Goal: Task Accomplishment & Management: Use online tool/utility

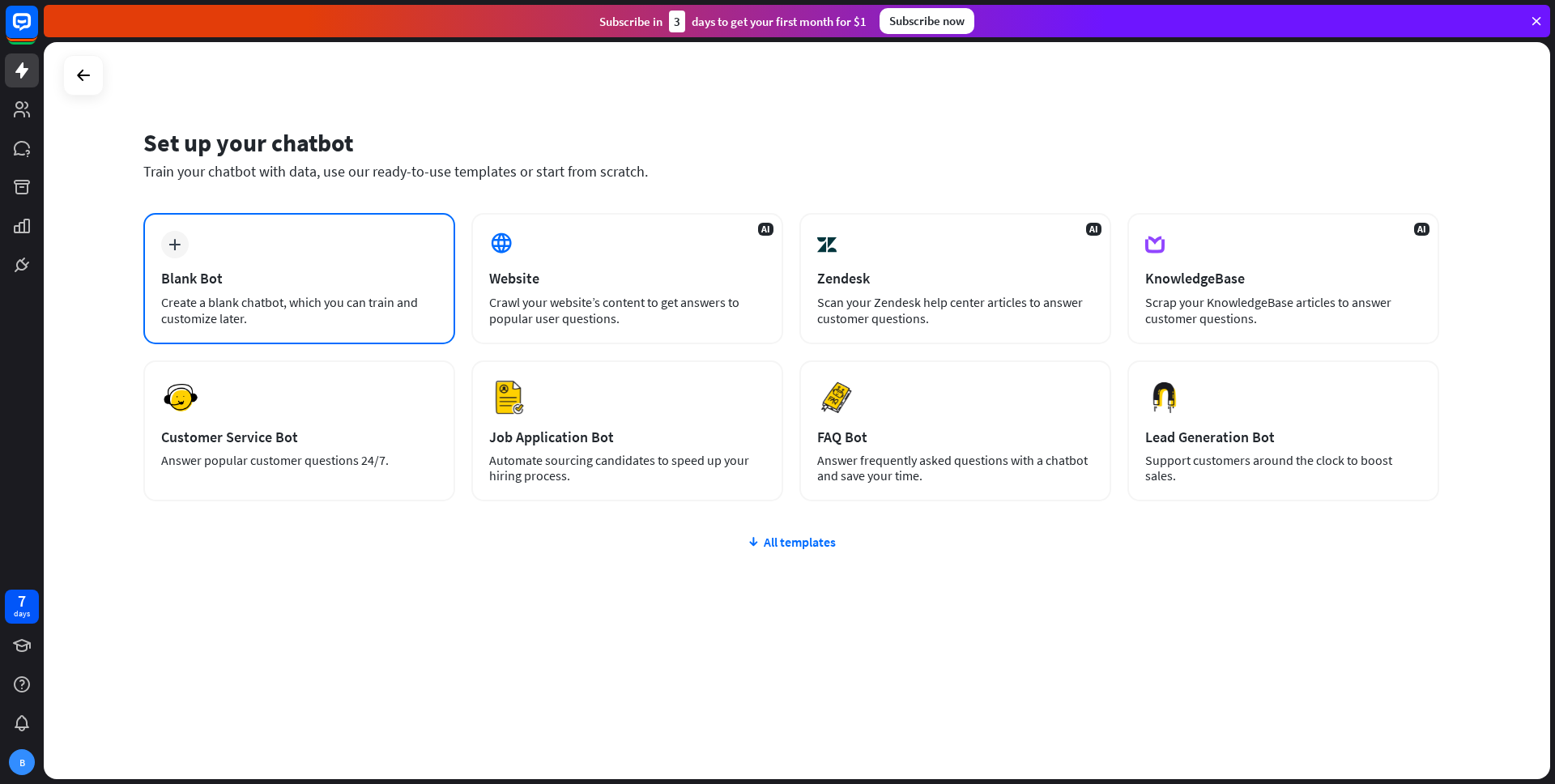
click at [308, 279] on div "Blank Bot" at bounding box center [299, 278] width 276 height 18
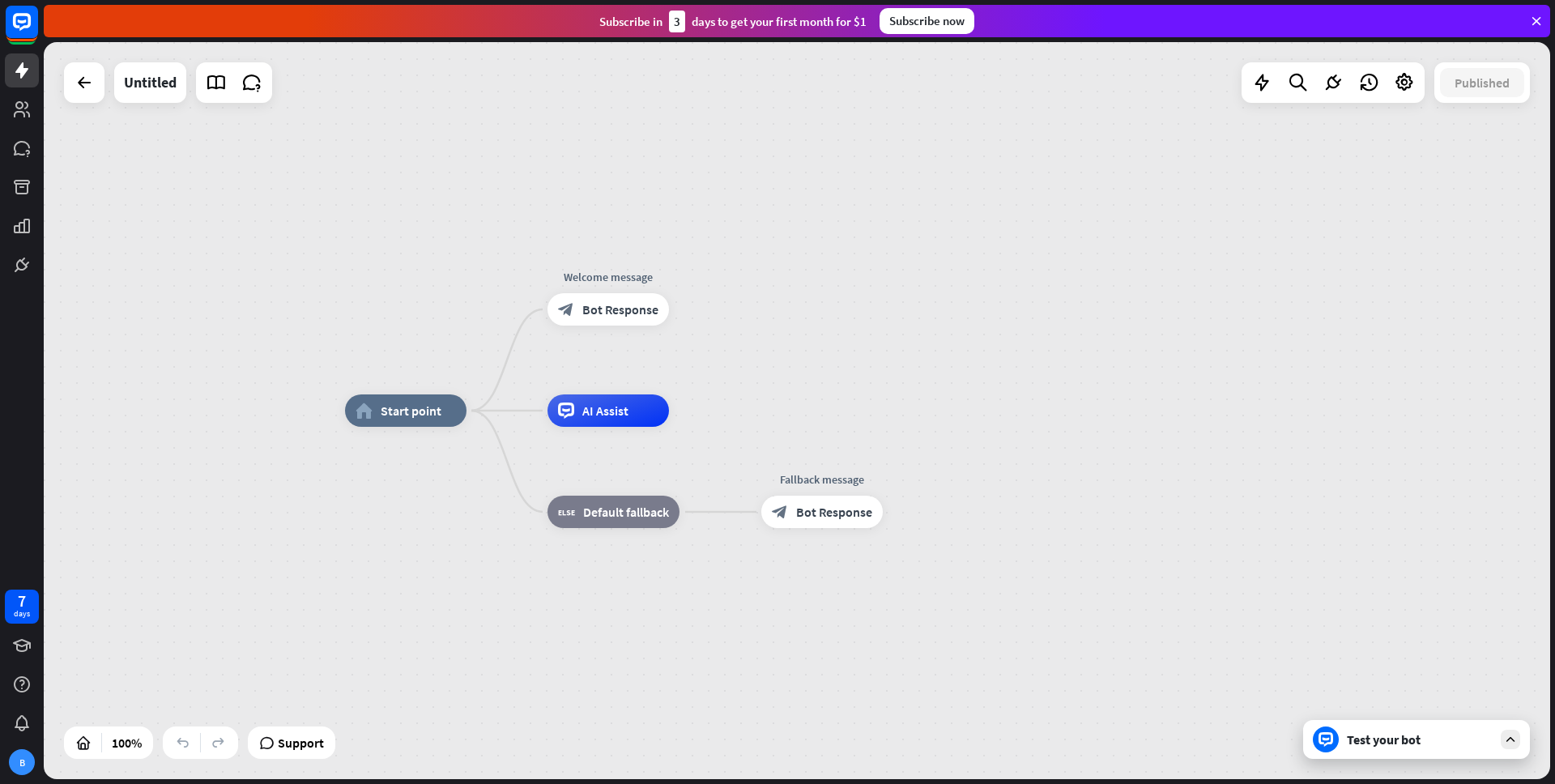
click at [1403, 766] on div "home_2 Start point Welcome message block_bot_response Bot Response AI Assist bl…" at bounding box center [1098, 778] width 1506 height 736
click at [1397, 743] on div "Test your bot" at bounding box center [1420, 739] width 145 height 16
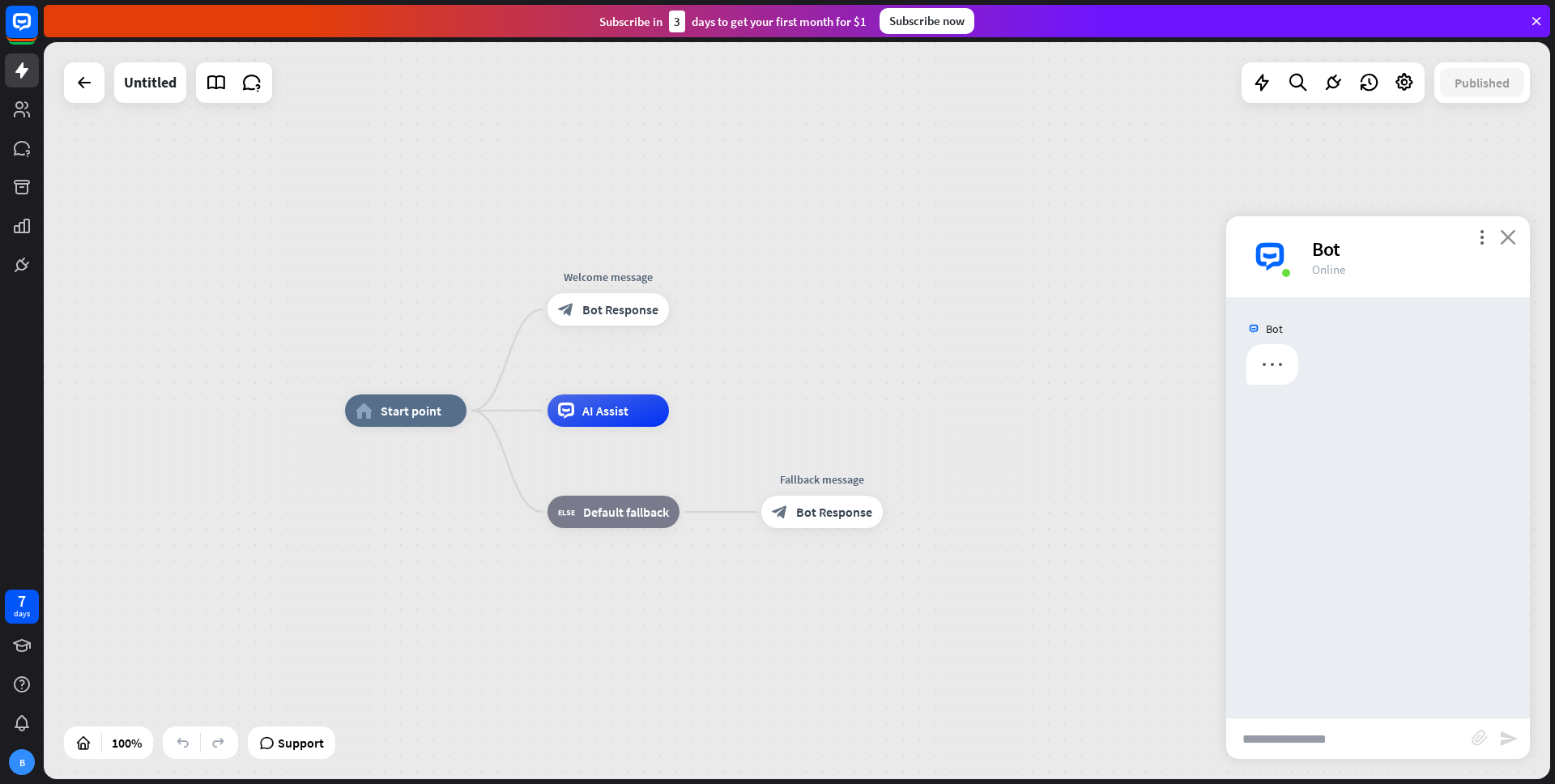
click at [1504, 239] on icon "close" at bounding box center [1507, 237] width 16 height 15
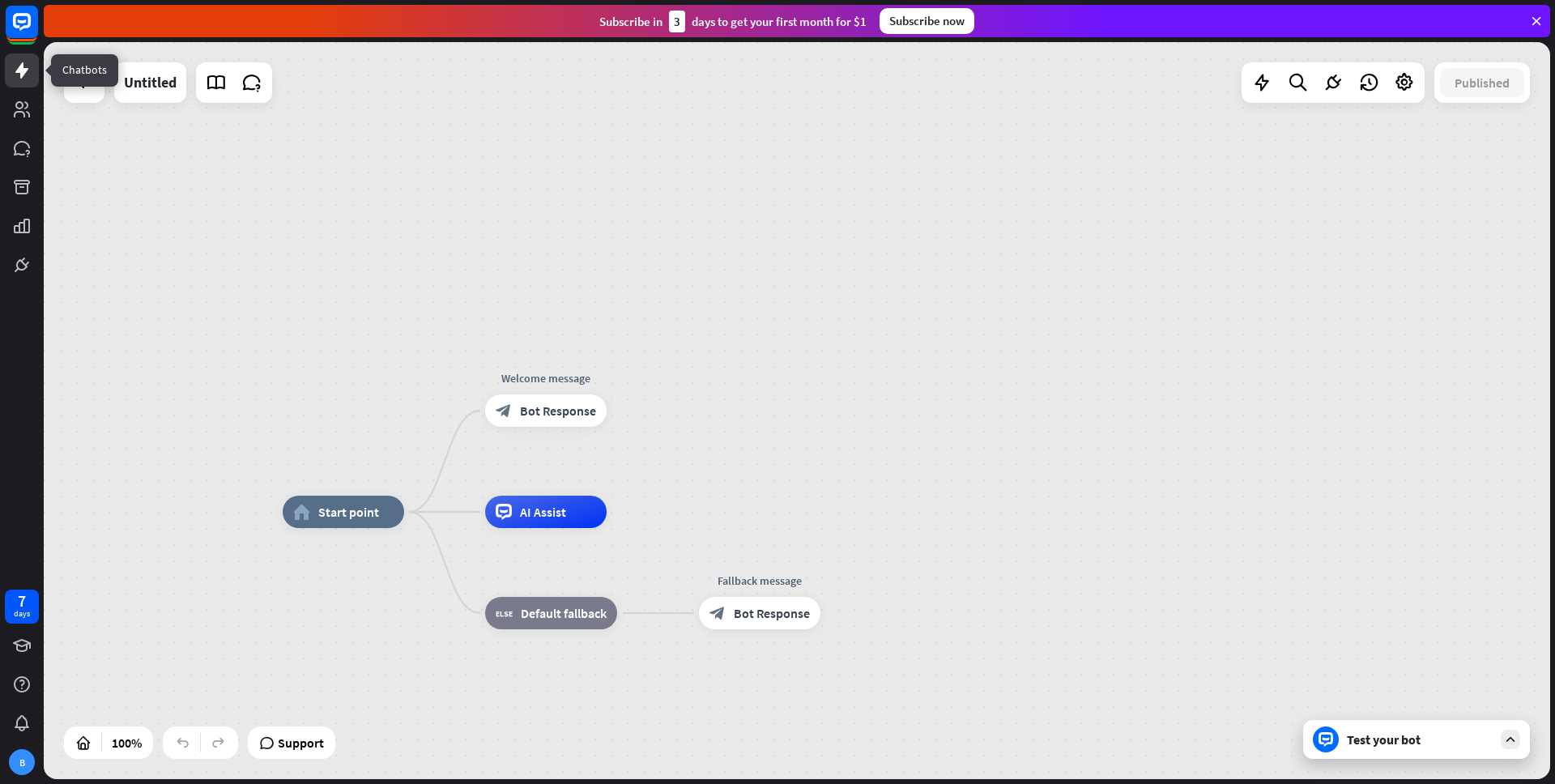
click at [26, 76] on icon at bounding box center [22, 70] width 19 height 19
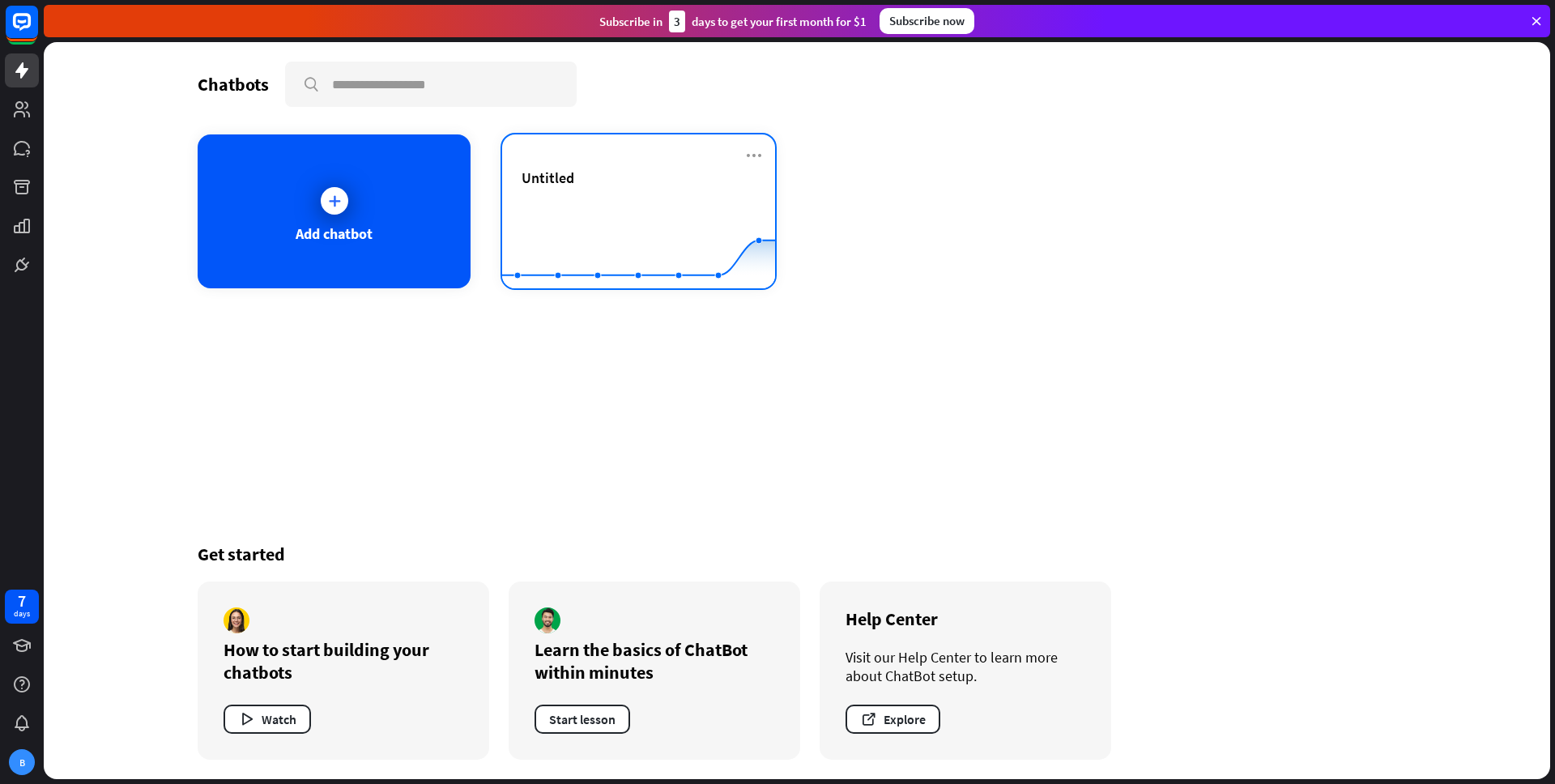
click at [599, 177] on div "Untitled" at bounding box center [639, 177] width 234 height 18
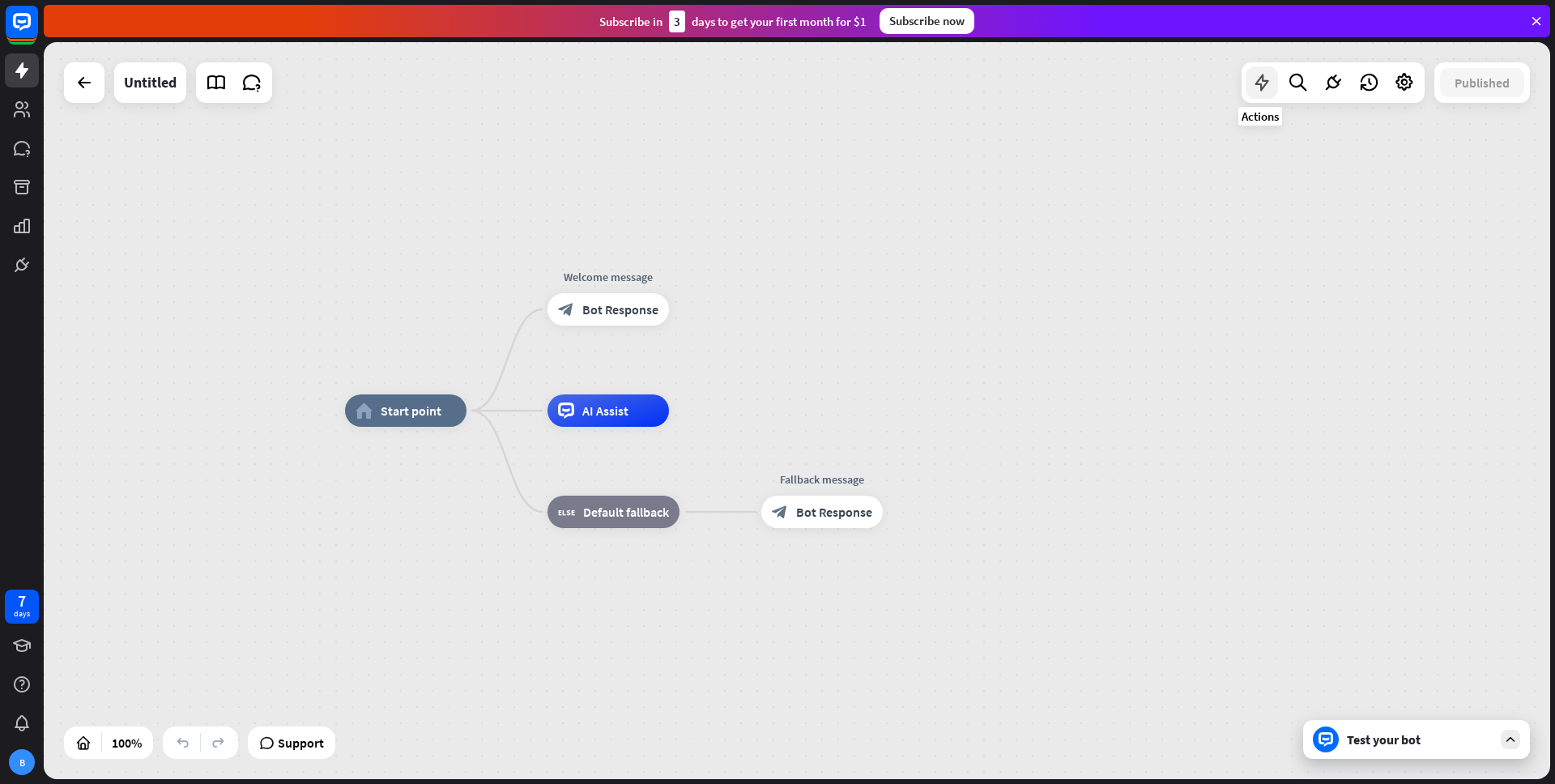
click at [1272, 85] on div at bounding box center [1262, 82] width 33 height 33
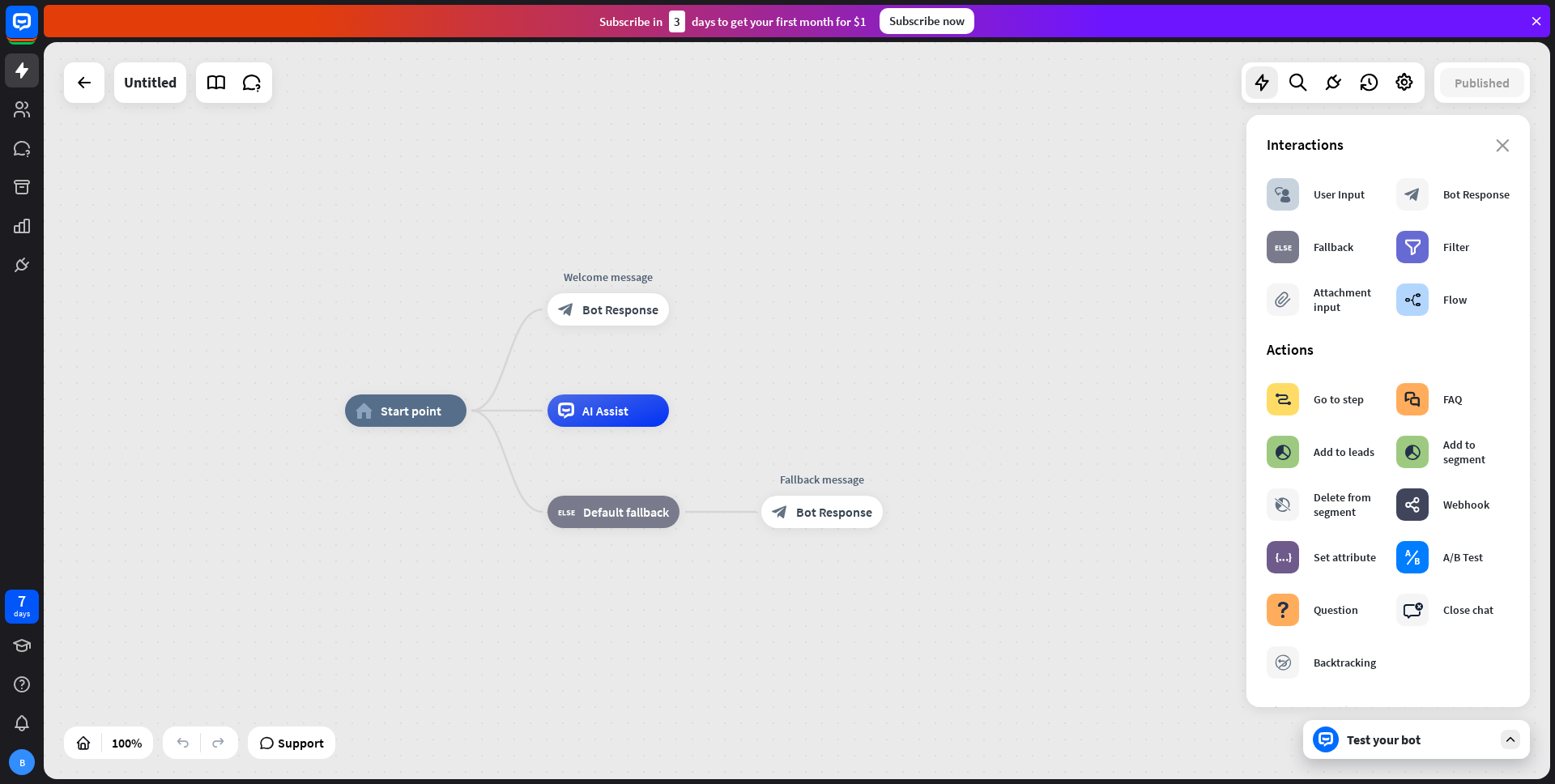
click at [1313, 74] on div at bounding box center [1333, 83] width 183 height 40
click at [1328, 79] on icon at bounding box center [1333, 82] width 21 height 21
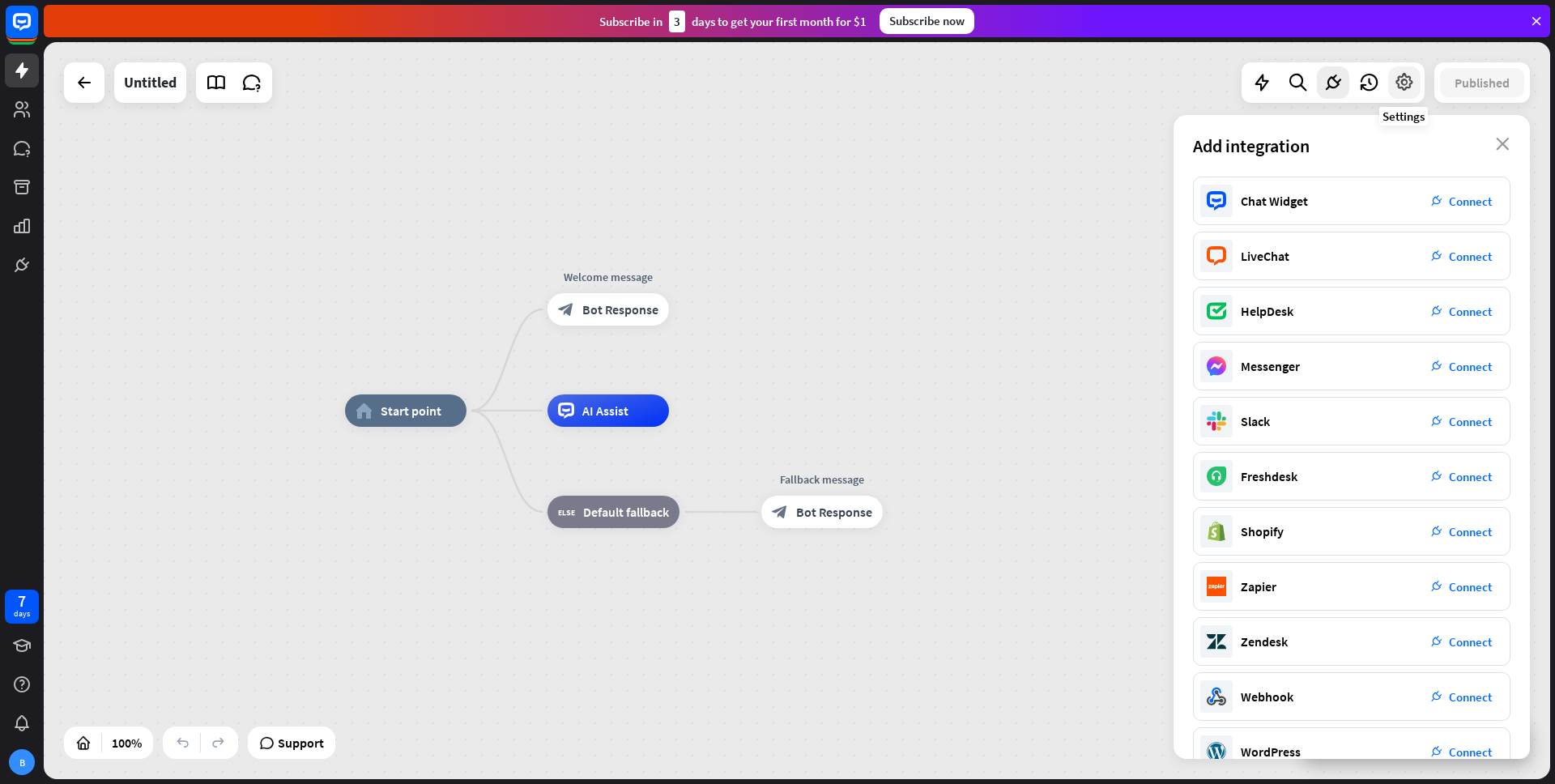
click at [1394, 85] on icon at bounding box center [1404, 82] width 21 height 21
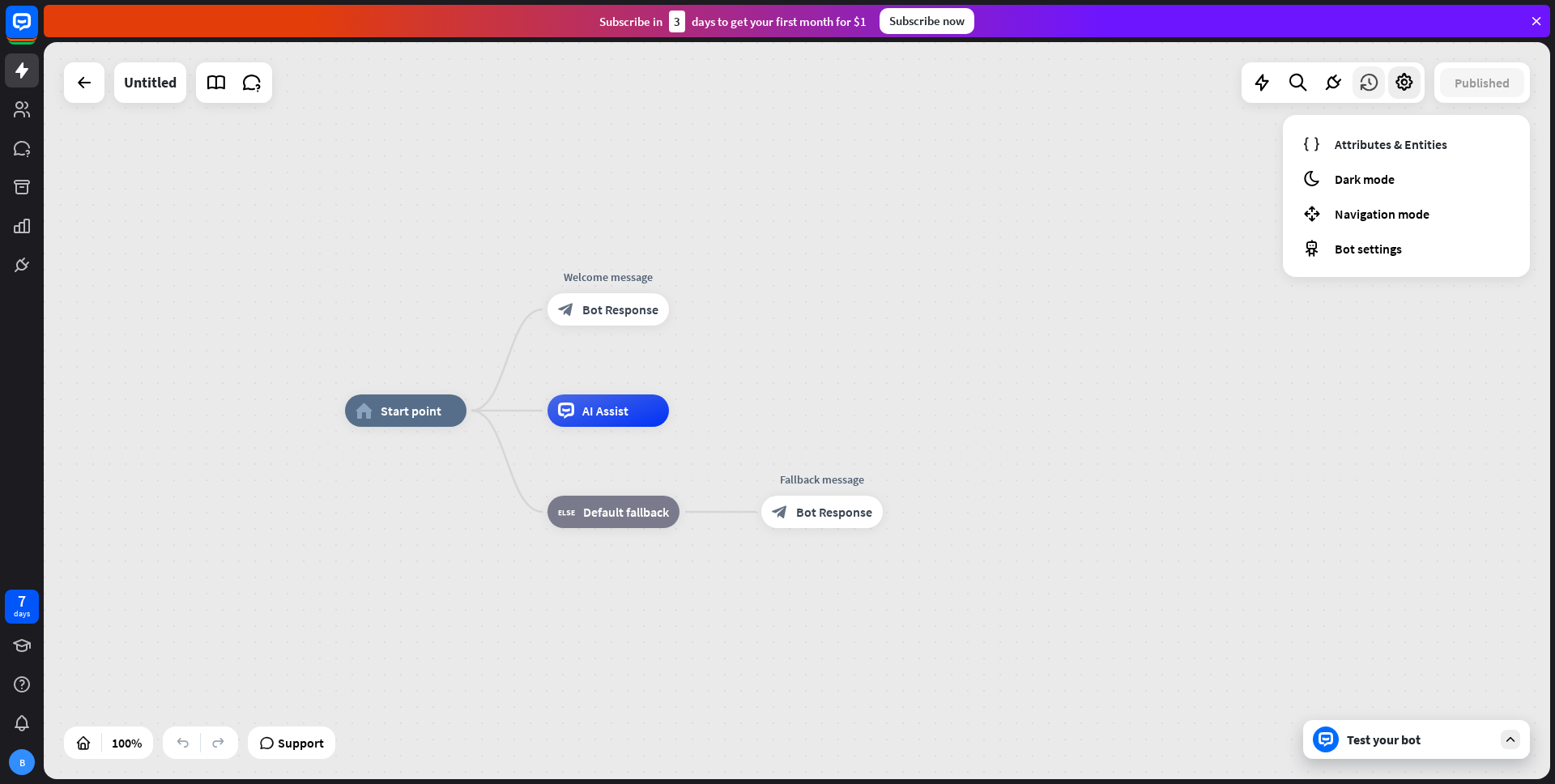
click at [1355, 90] on div at bounding box center [1368, 82] width 33 height 33
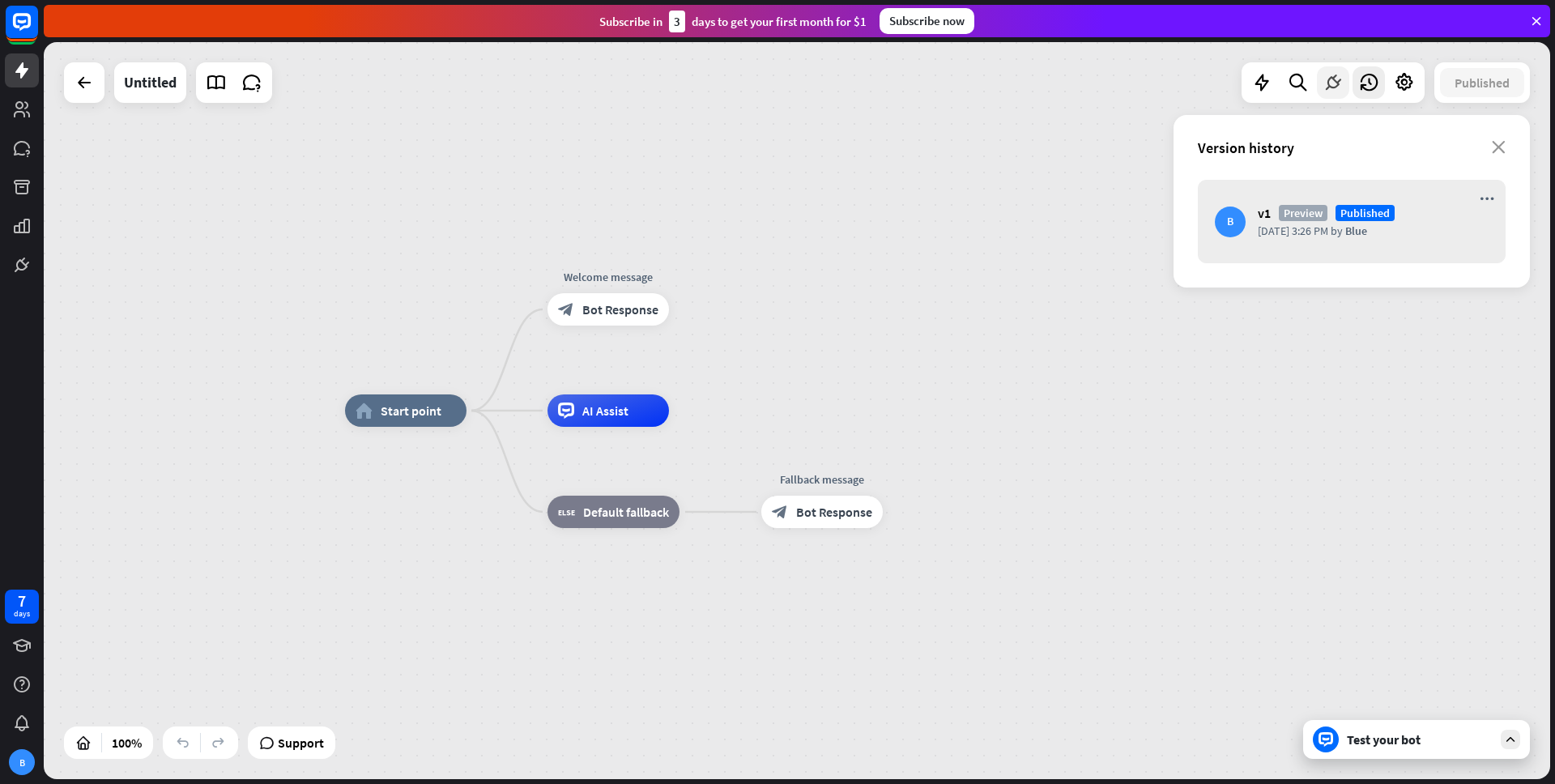
click at [1334, 88] on icon at bounding box center [1333, 82] width 21 height 21
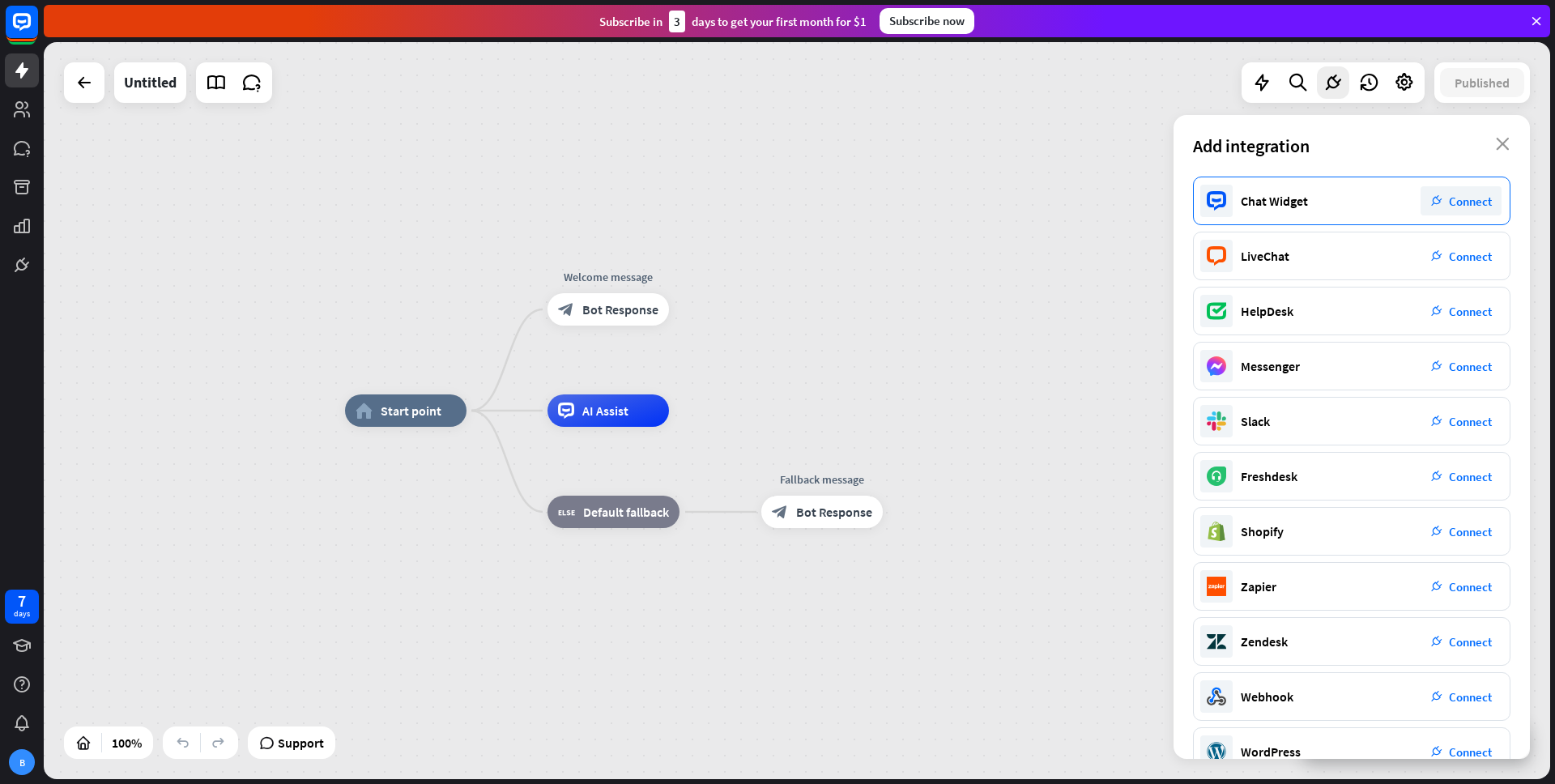
click at [1304, 219] on div "Chat Widget plug_integration Connect" at bounding box center [1352, 201] width 318 height 48
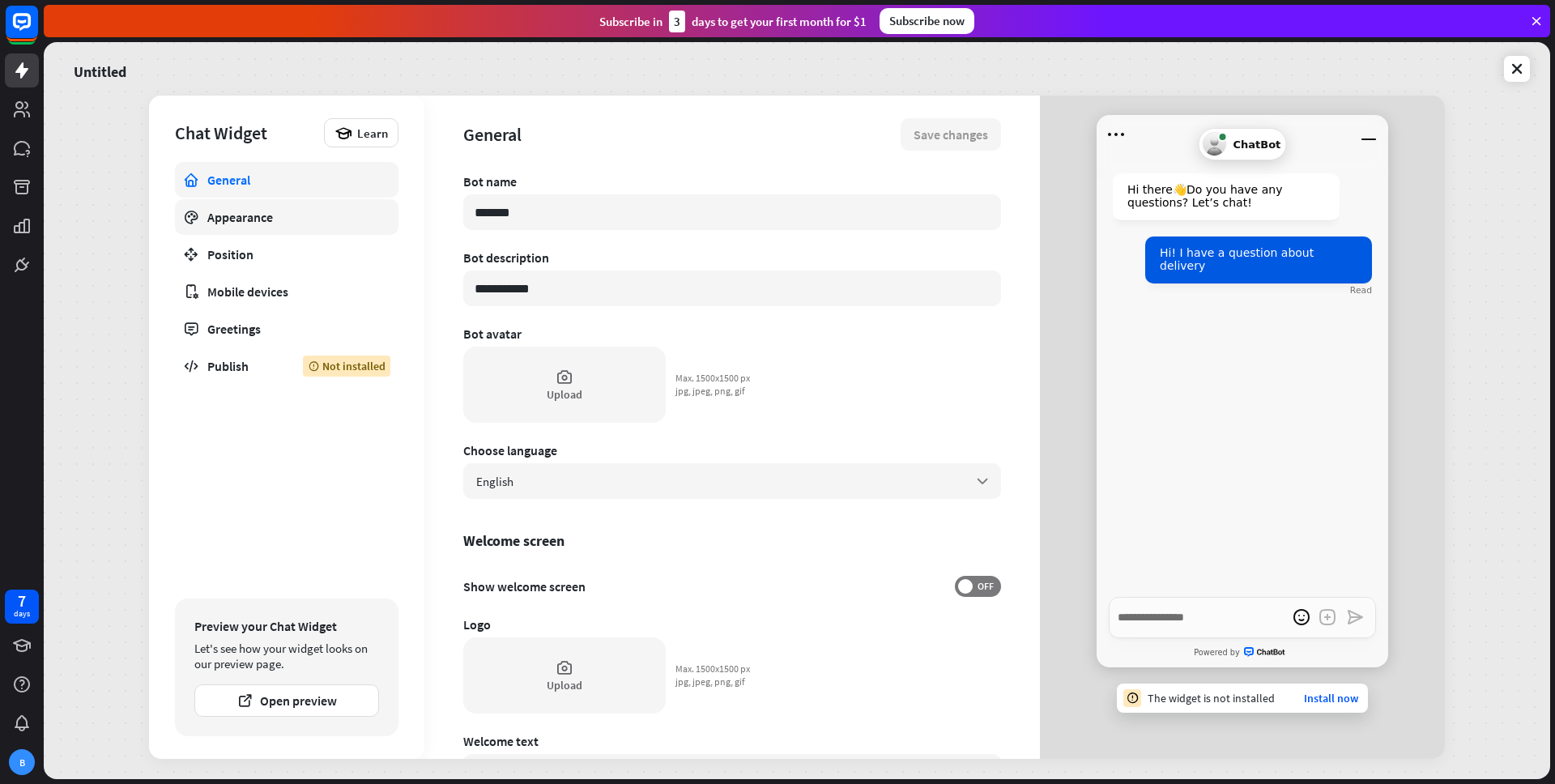
click at [274, 221] on div "Appearance" at bounding box center [287, 216] width 159 height 16
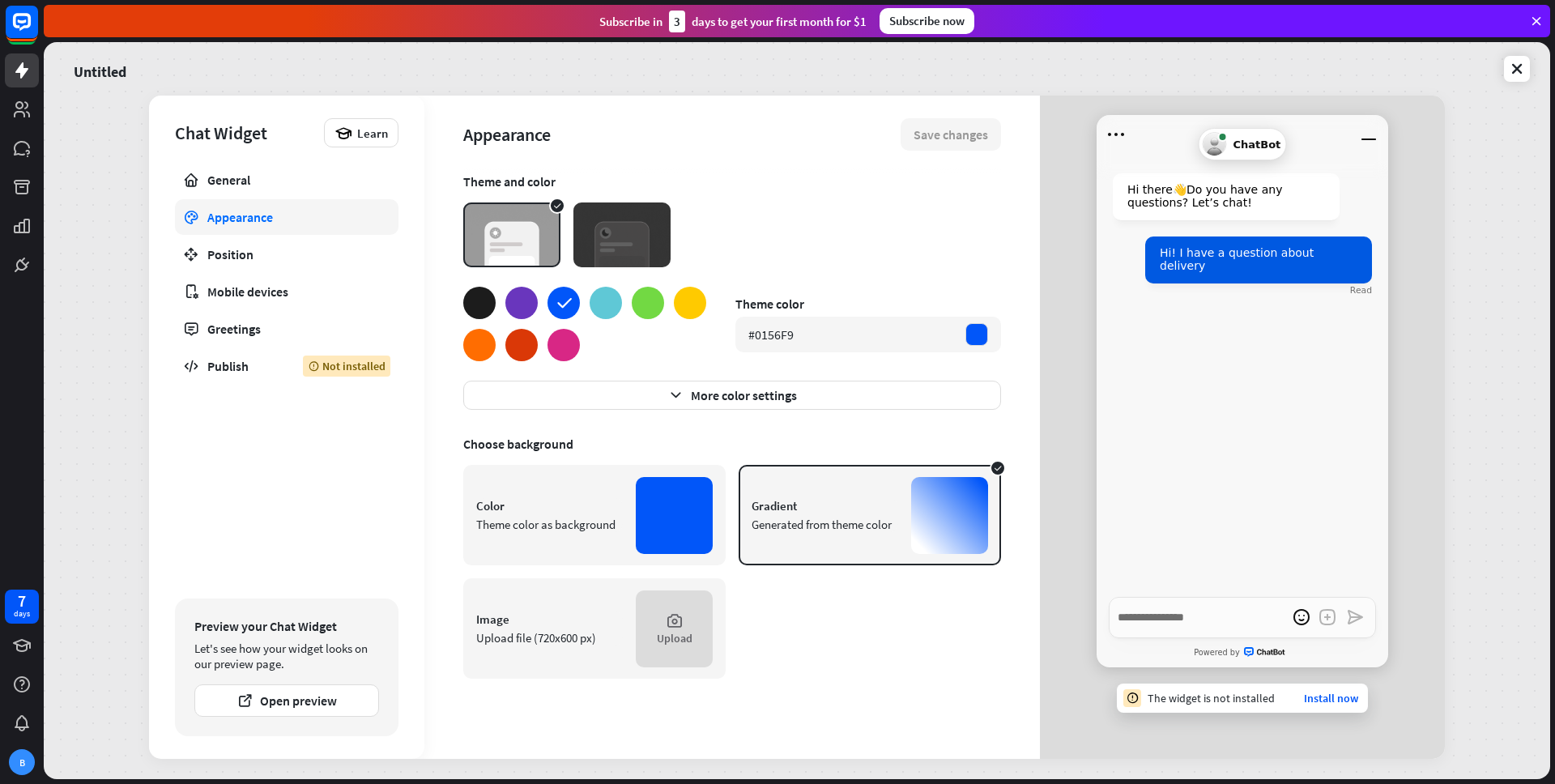
click at [560, 515] on div "Color Theme color as background" at bounding box center [548, 515] width 146 height 34
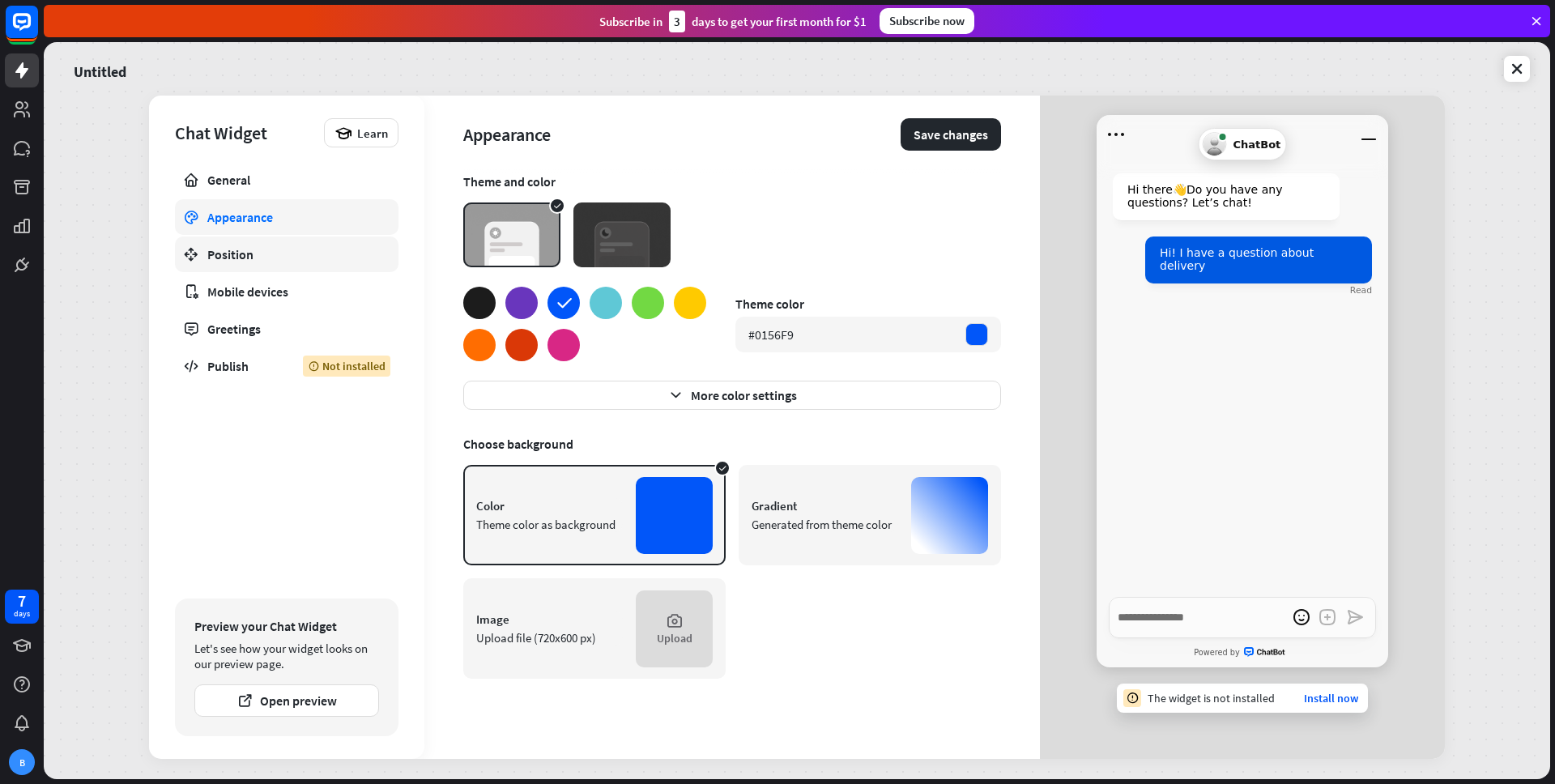
click at [275, 267] on link "Position" at bounding box center [286, 254] width 223 height 36
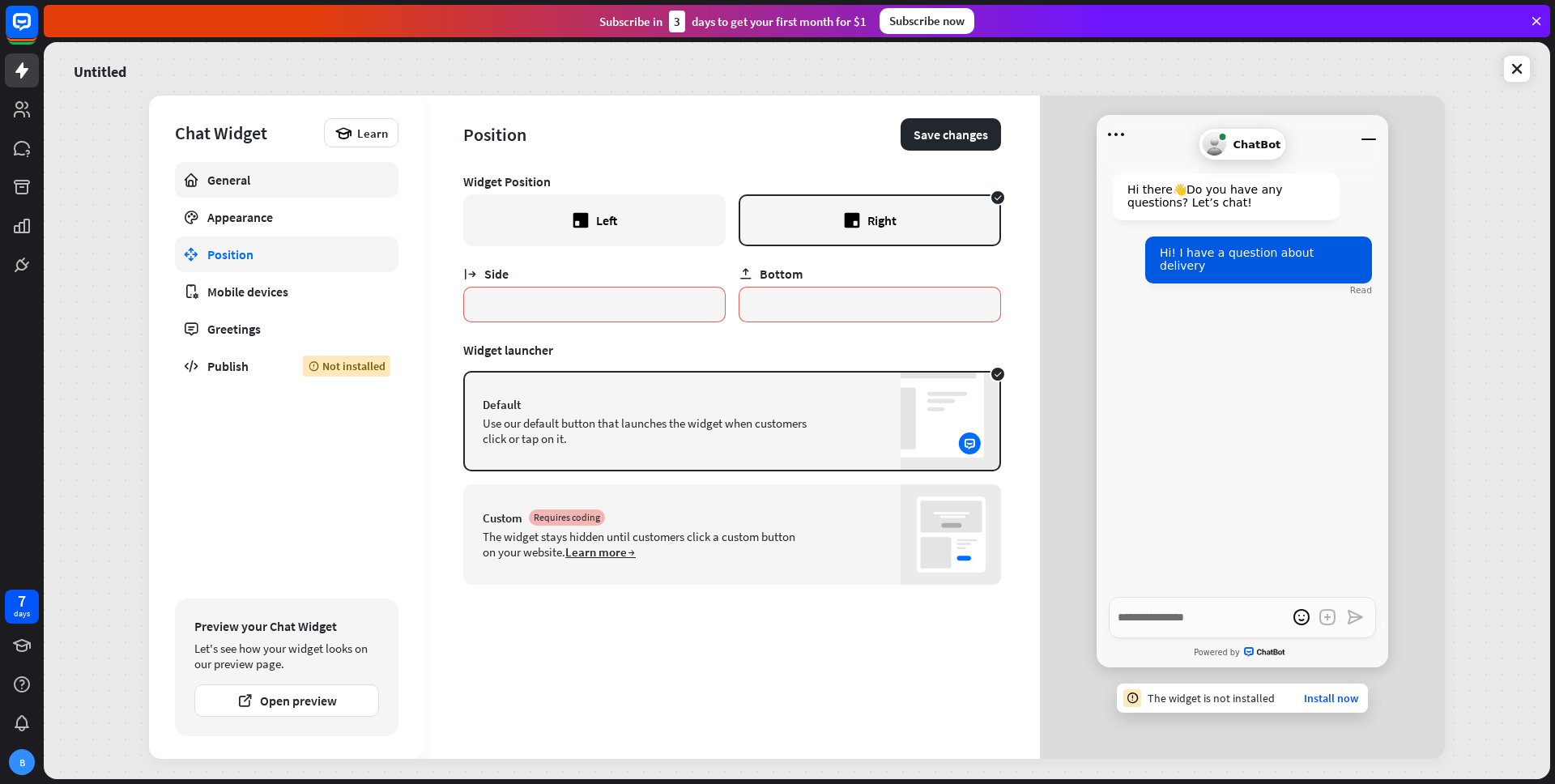
click at [256, 194] on link "General" at bounding box center [286, 180] width 223 height 36
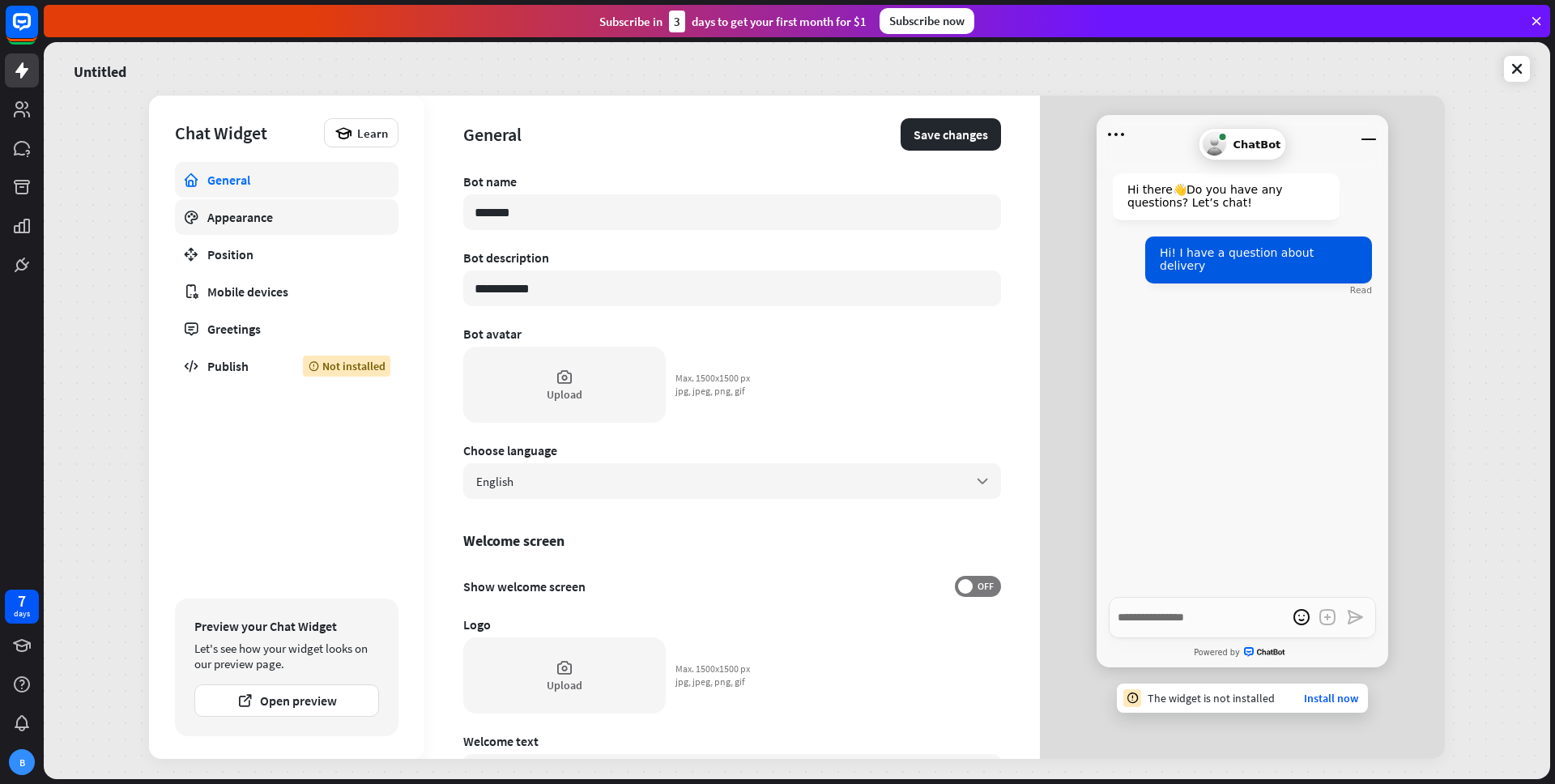
click at [254, 221] on div "Appearance" at bounding box center [287, 216] width 159 height 16
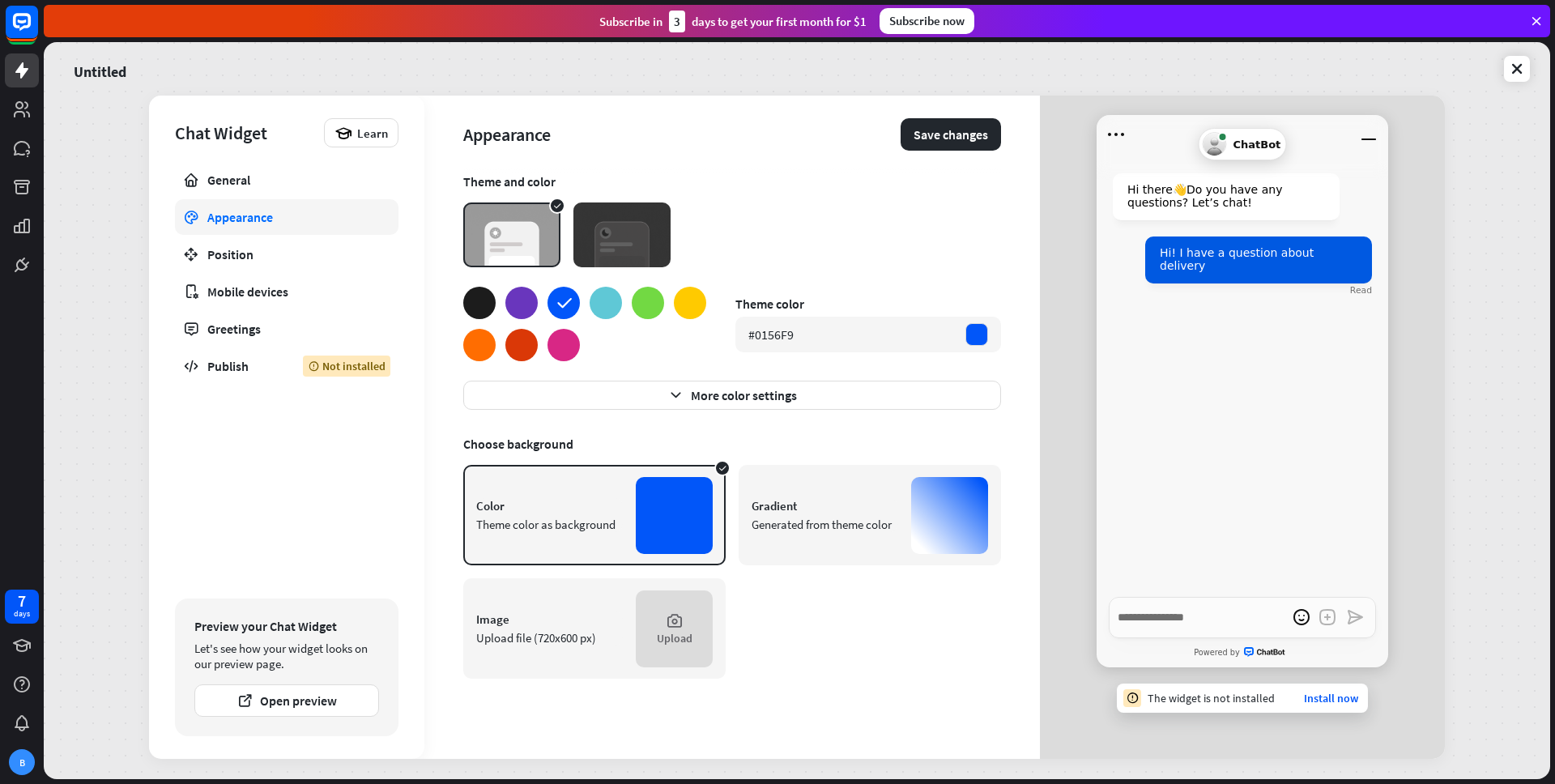
click at [611, 250] on img at bounding box center [622, 234] width 97 height 64
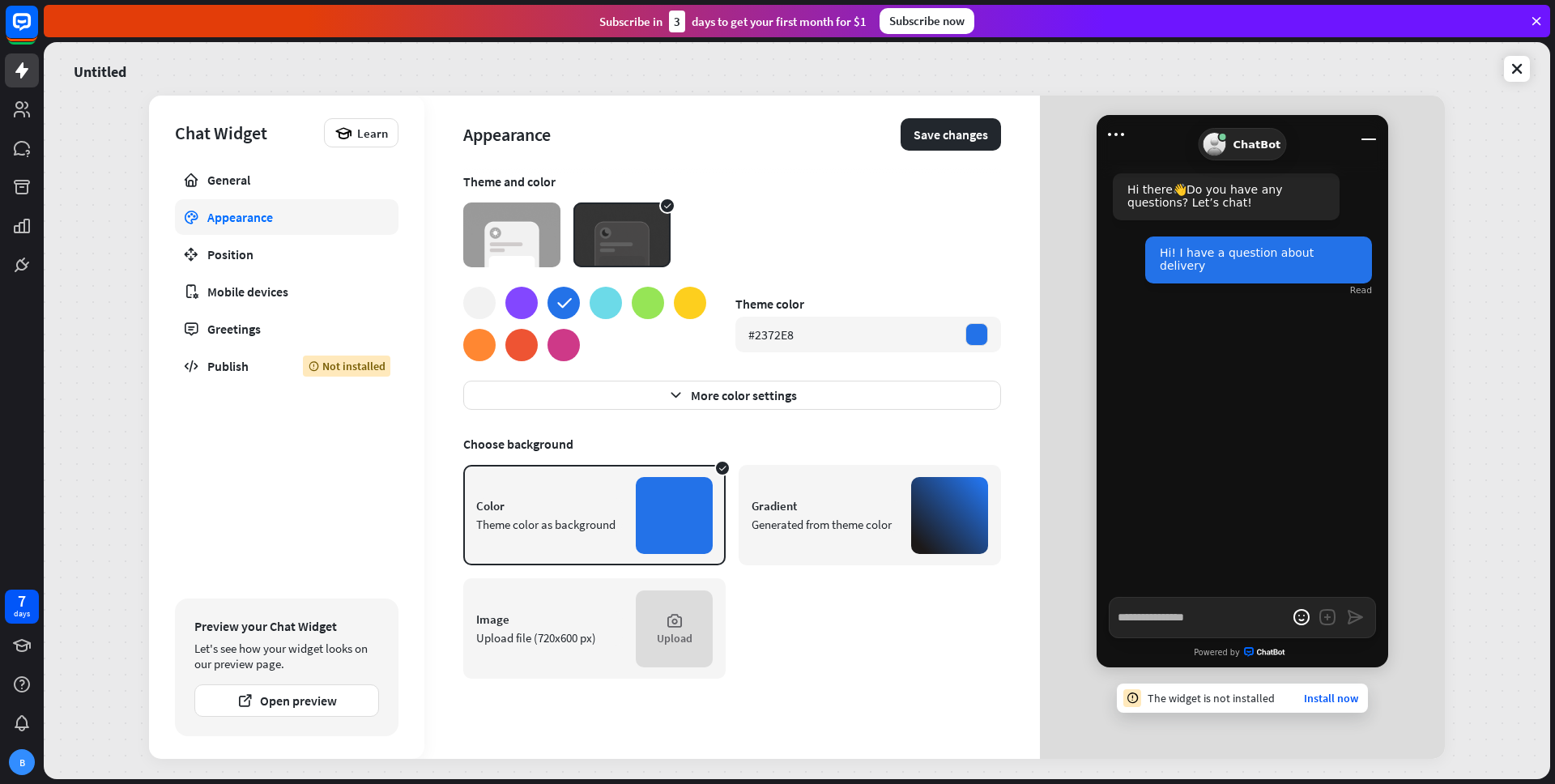
click at [523, 254] on img at bounding box center [512, 234] width 97 height 64
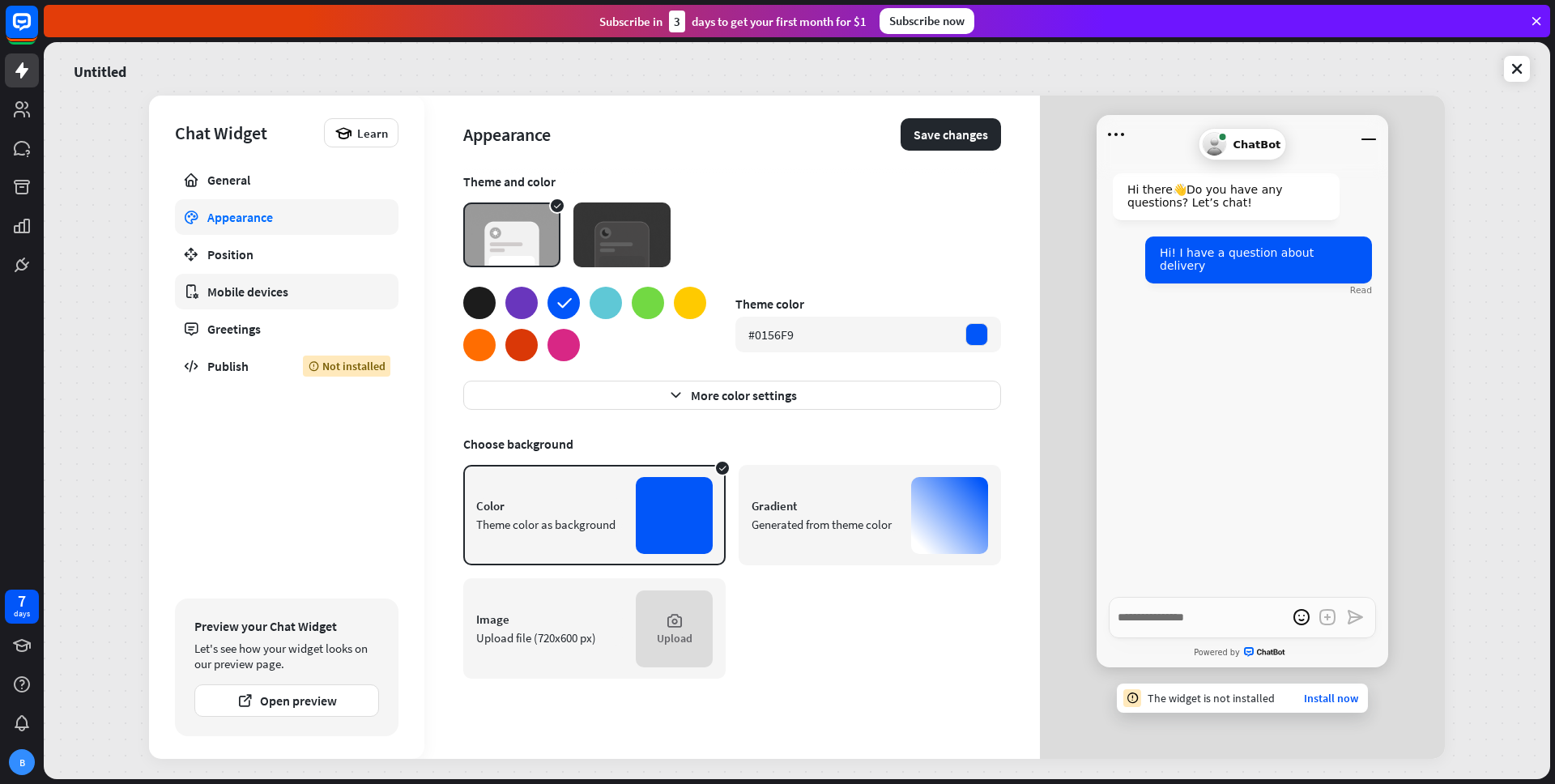
click at [262, 289] on div "Mobile devices" at bounding box center [287, 291] width 159 height 16
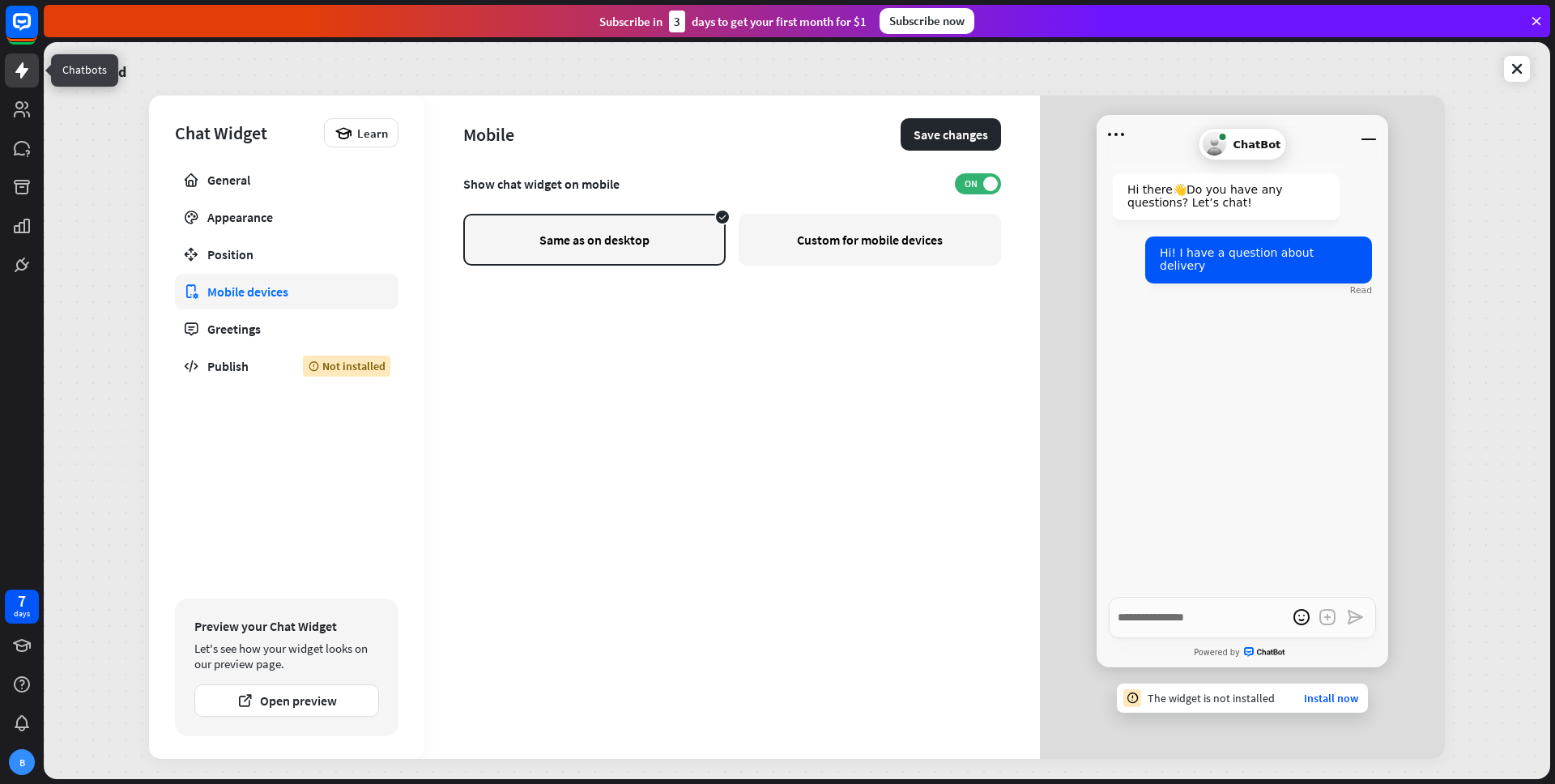
click at [25, 64] on icon at bounding box center [22, 70] width 19 height 19
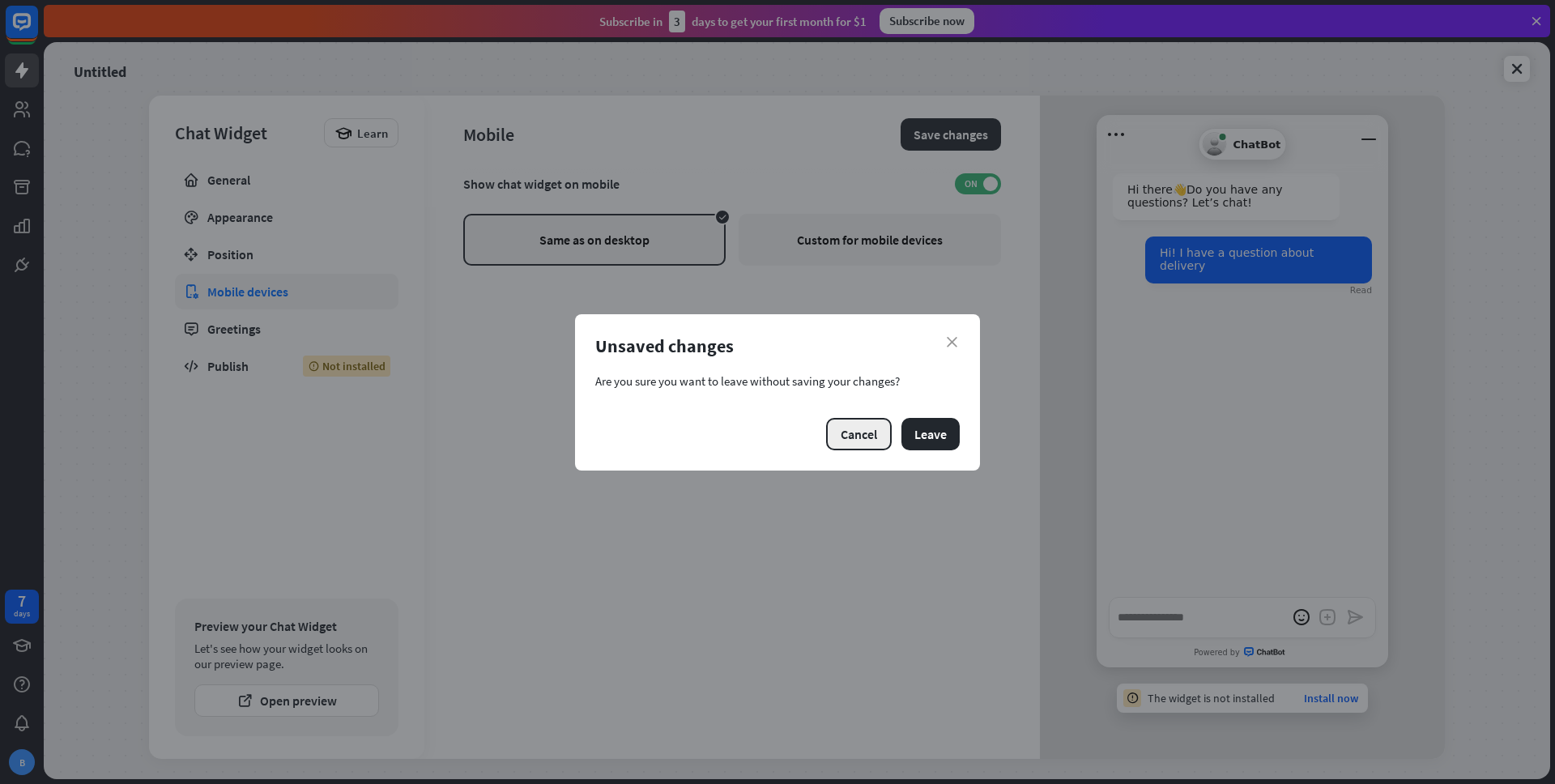
click at [860, 431] on button "Cancel" at bounding box center [859, 434] width 65 height 33
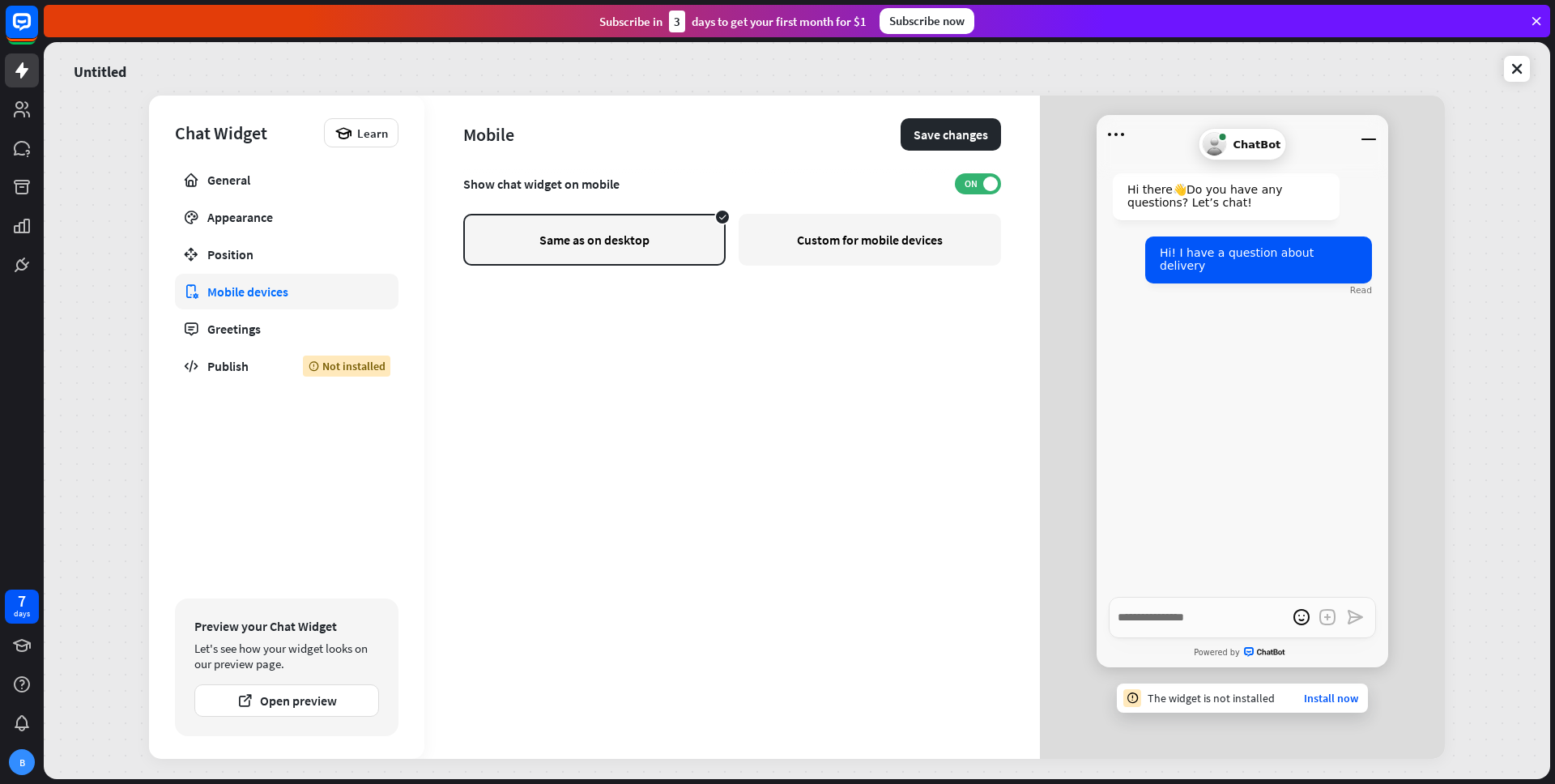
click at [882, 234] on div "Custom for mobile devices" at bounding box center [869, 240] width 263 height 52
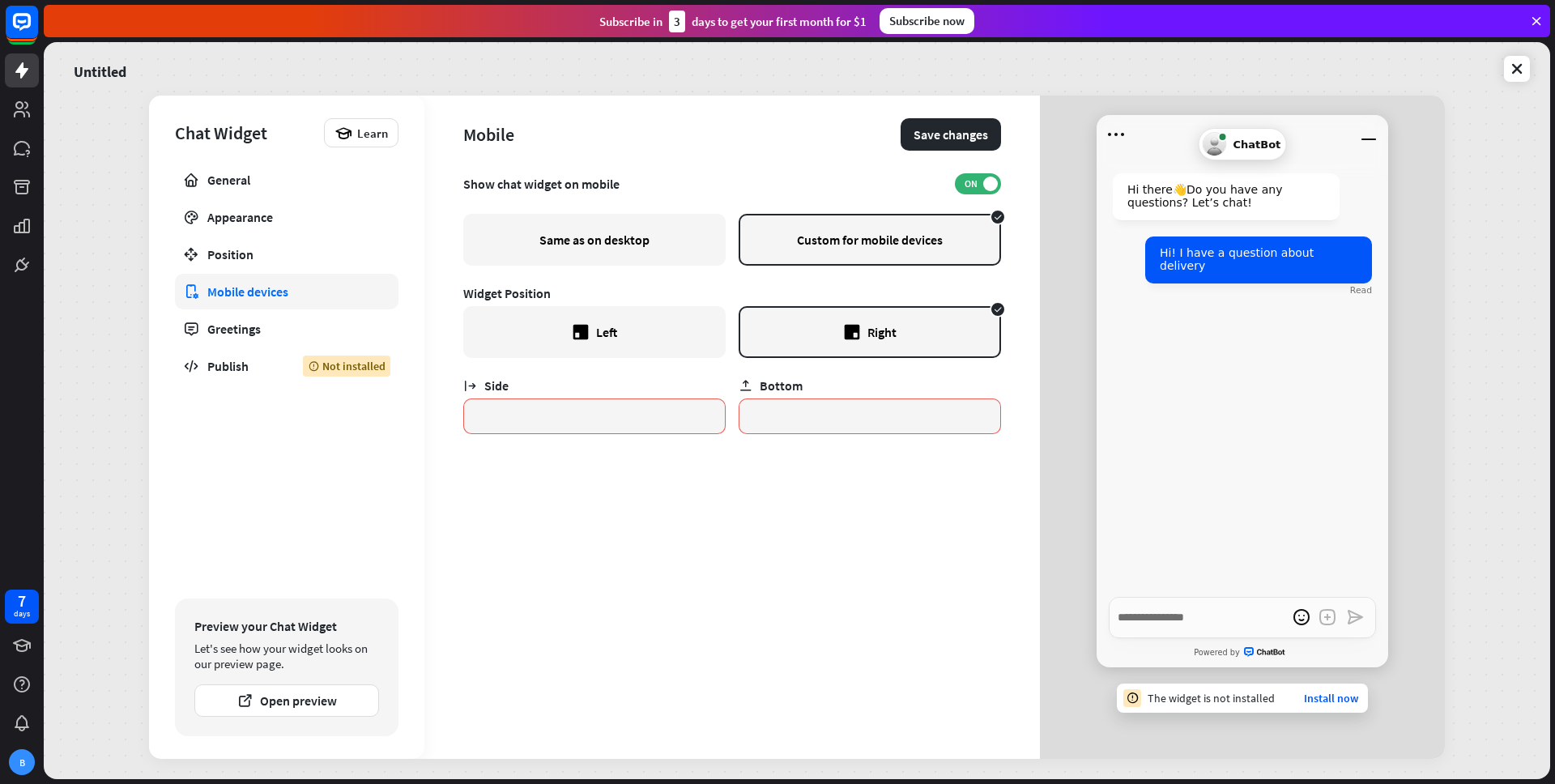
click at [661, 236] on div "Same as on desktop" at bounding box center [594, 240] width 263 height 52
type textarea "*"
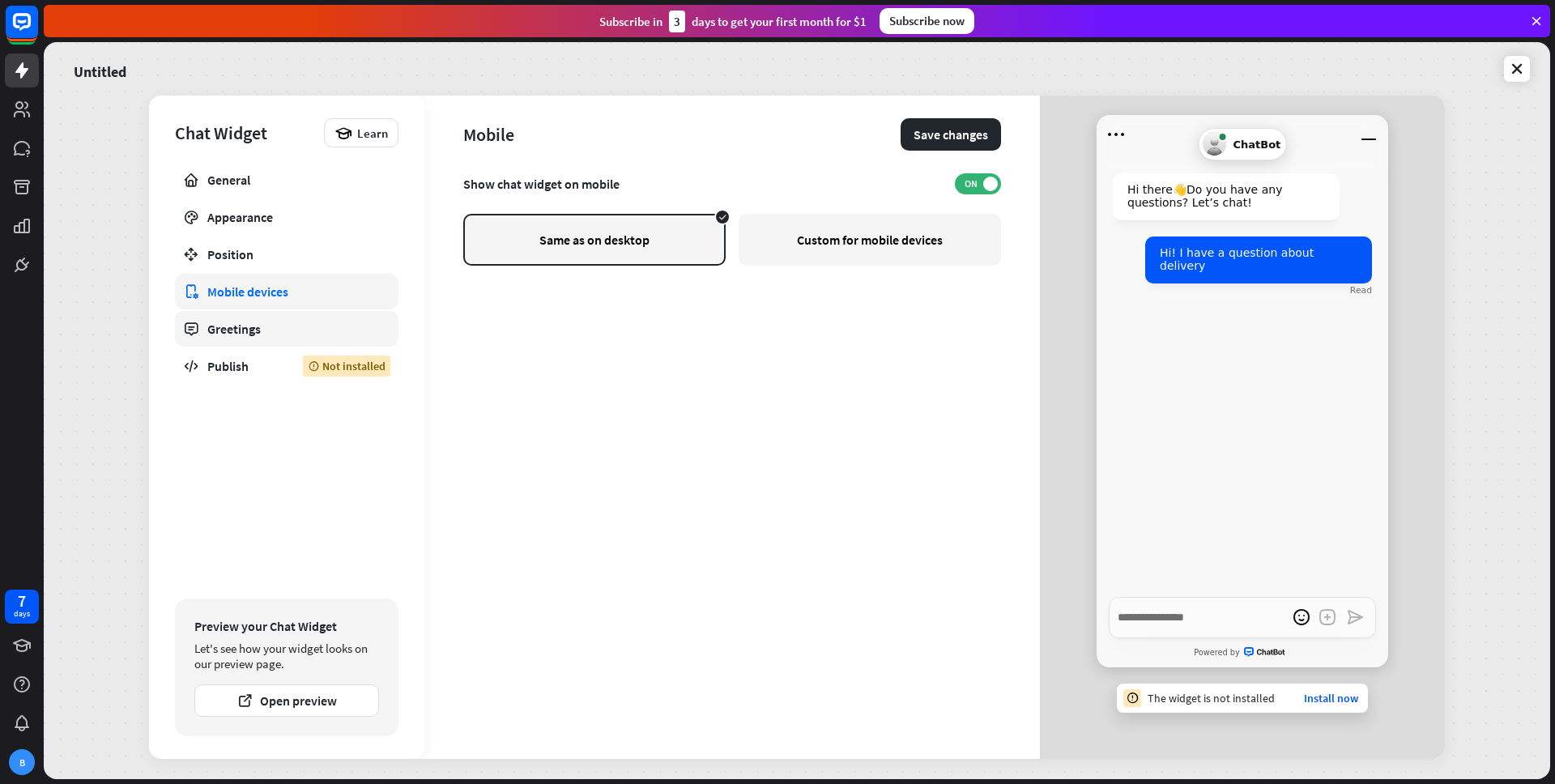
click at [234, 312] on link "Greetings" at bounding box center [286, 328] width 223 height 36
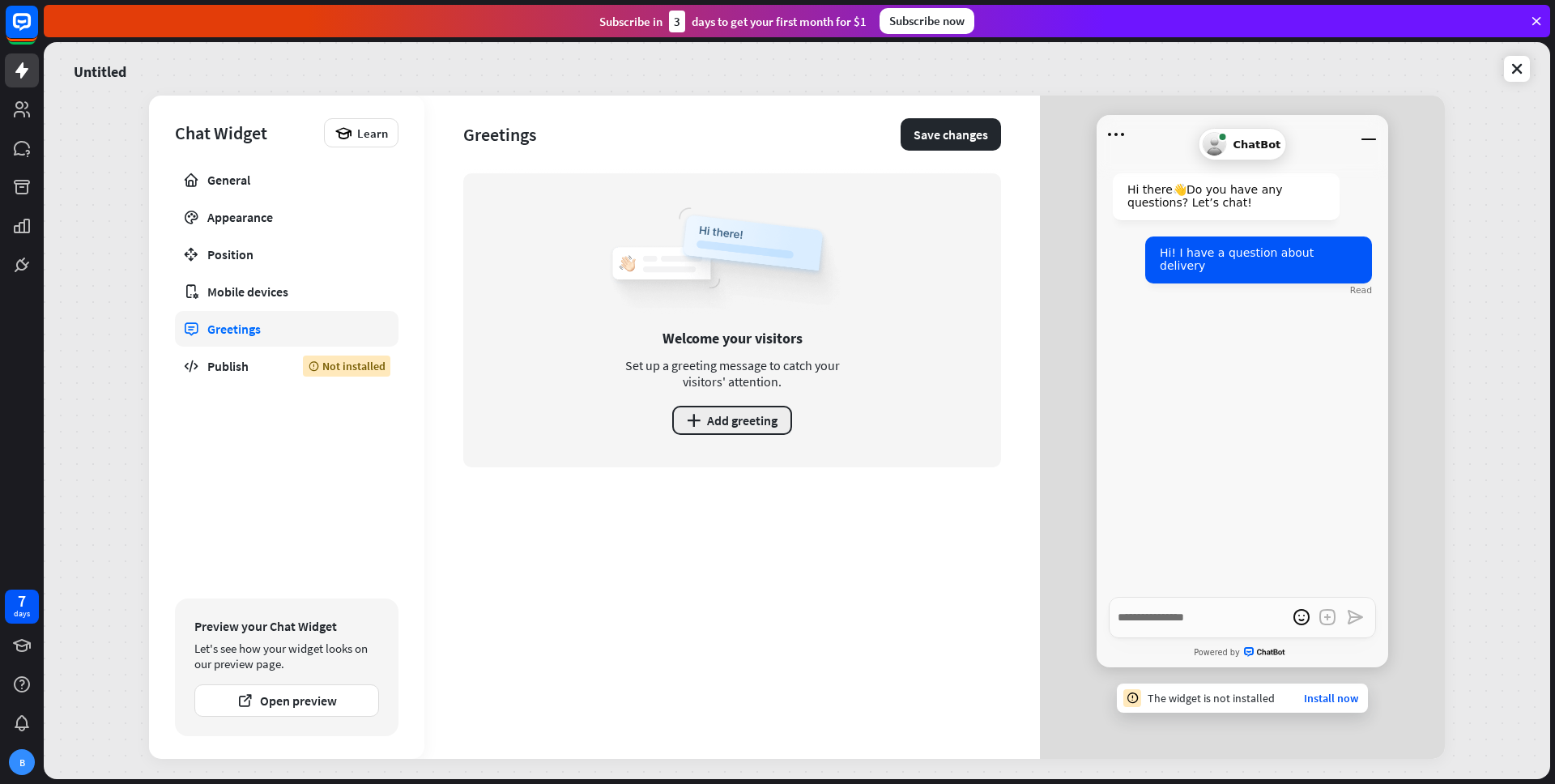
click at [771, 414] on button "plus Add greeting" at bounding box center [732, 420] width 120 height 29
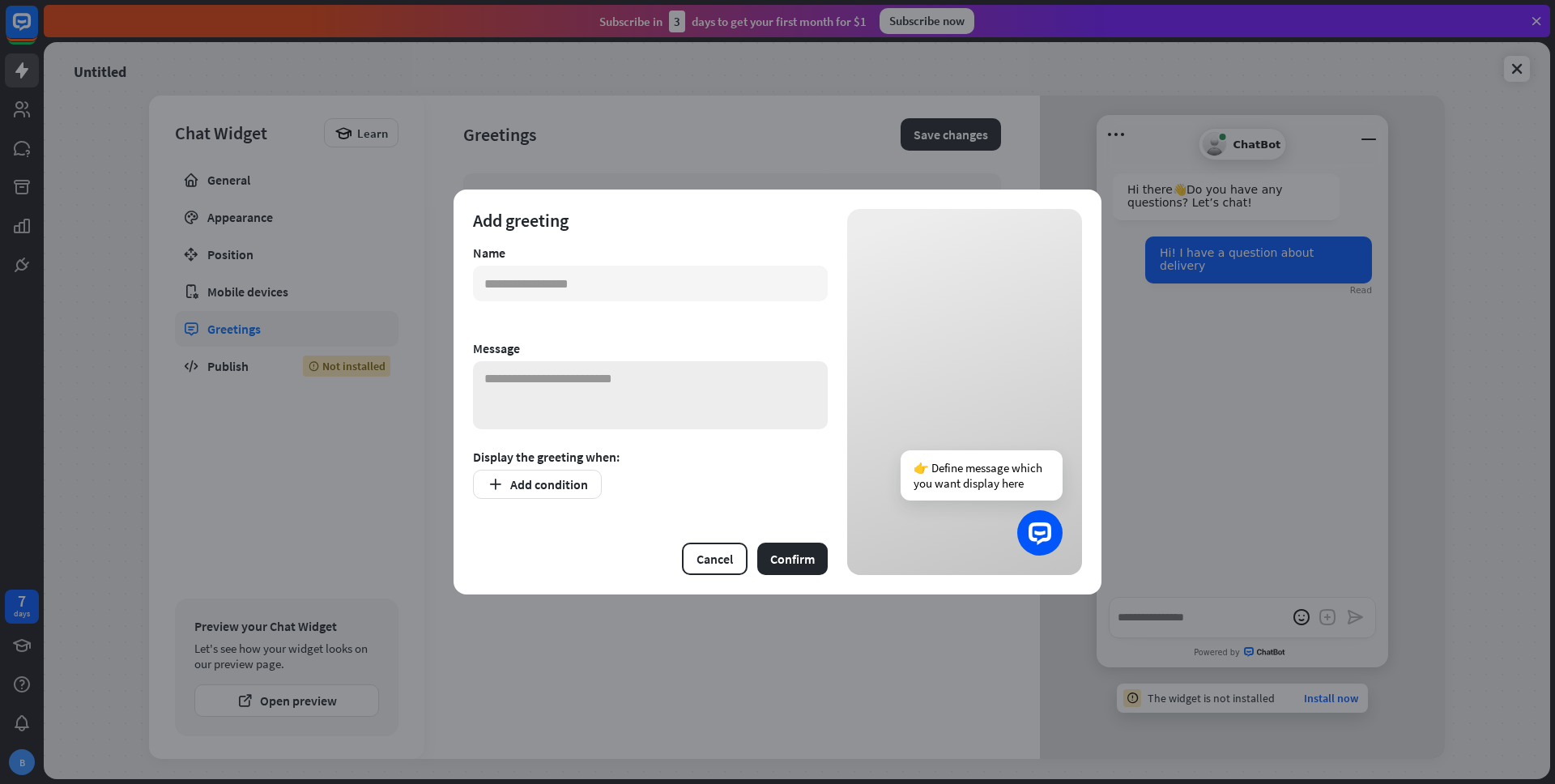
click at [721, 382] on textarea at bounding box center [650, 395] width 354 height 68
type textarea "*****"
click at [790, 557] on button "Confirm" at bounding box center [793, 558] width 70 height 33
type input "****"
click at [757, 542] on button "Confirm" at bounding box center [793, 558] width 70 height 33
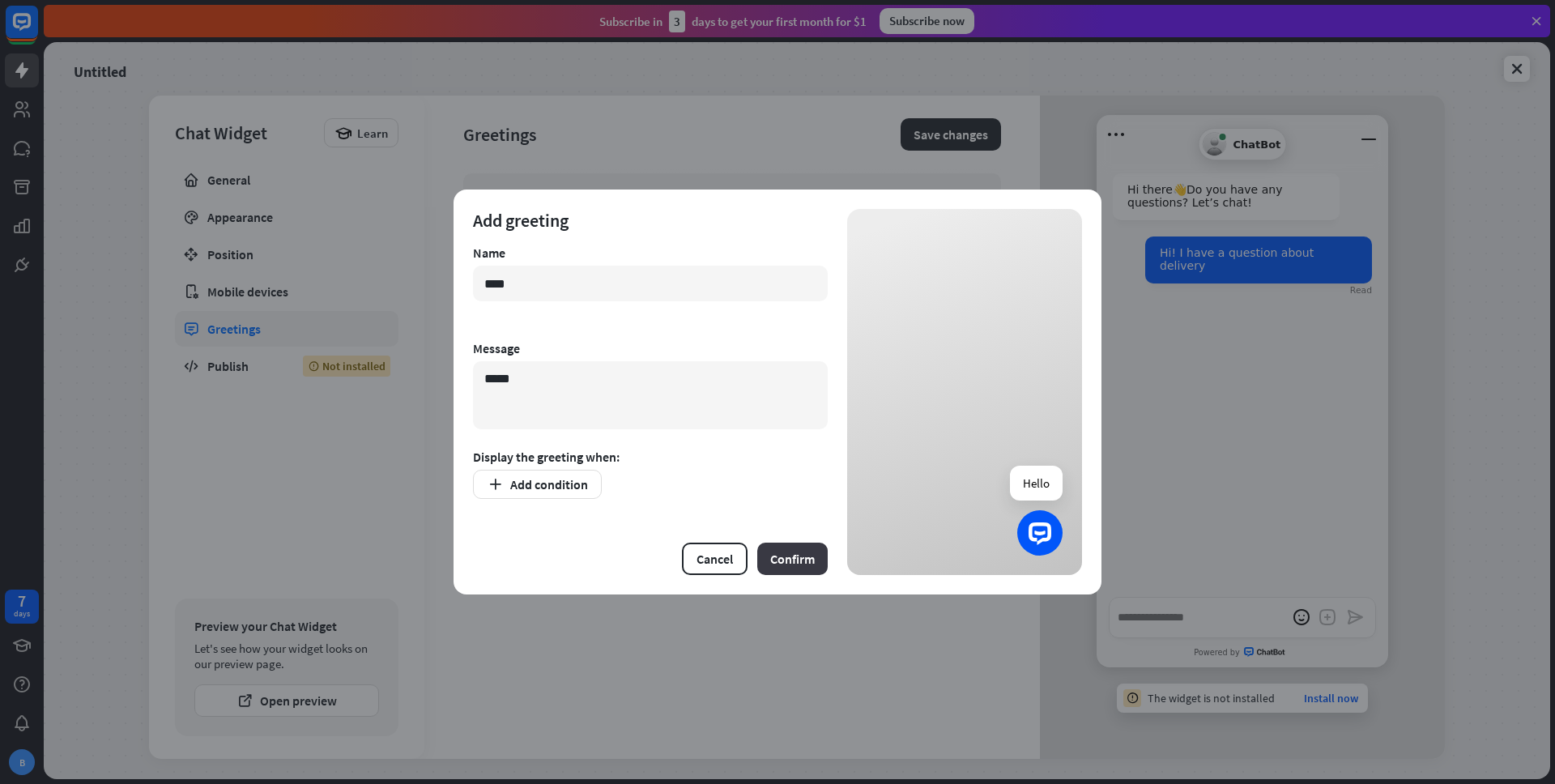
click at [806, 573] on button "Confirm" at bounding box center [793, 558] width 70 height 33
click at [799, 561] on button "Confirm" at bounding box center [793, 558] width 70 height 33
click at [690, 396] on textarea "*****" at bounding box center [650, 395] width 354 height 68
click at [582, 490] on button "Add condition" at bounding box center [538, 484] width 129 height 29
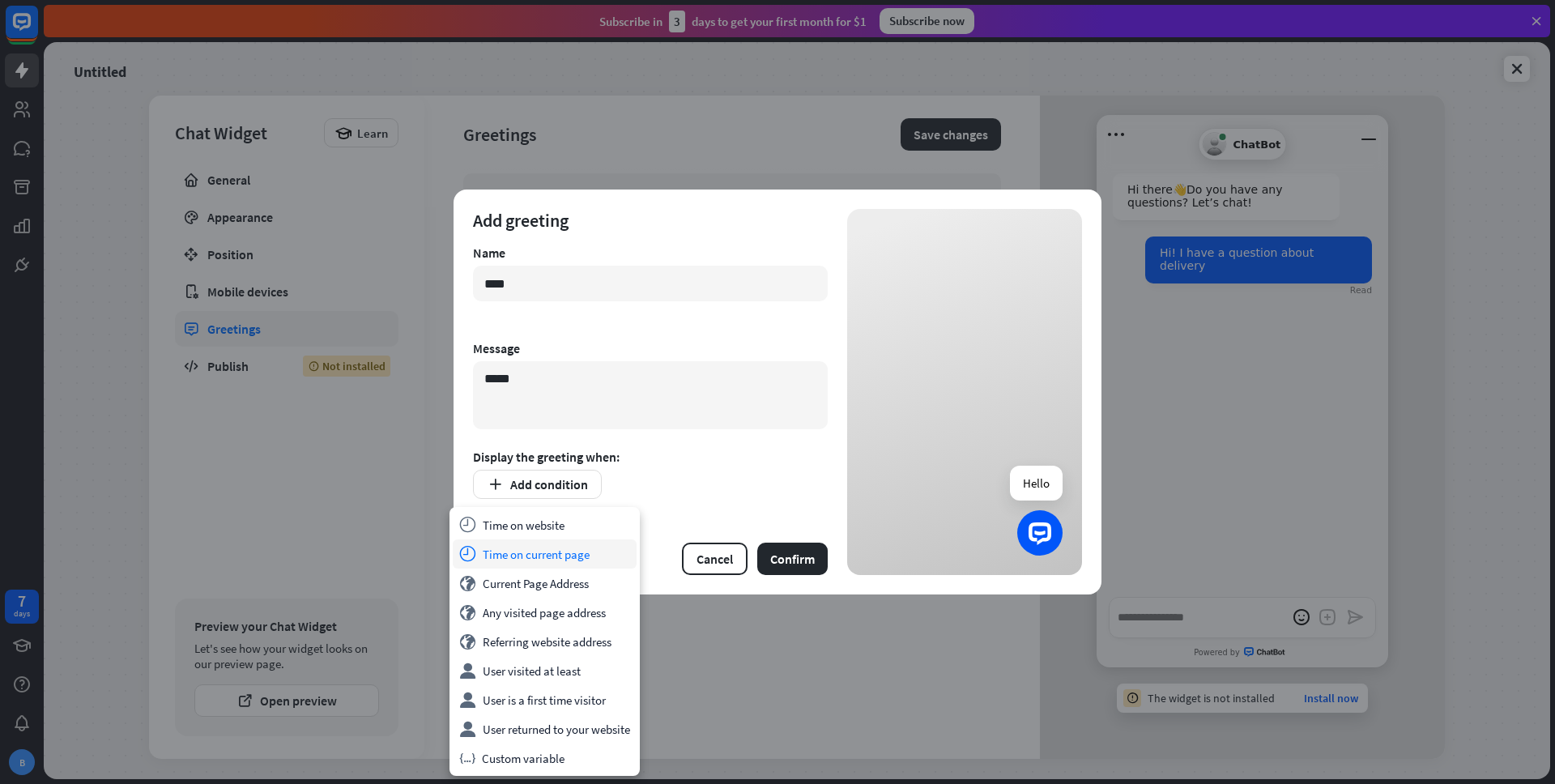
click at [586, 552] on div "time Time on current page" at bounding box center [544, 553] width 184 height 29
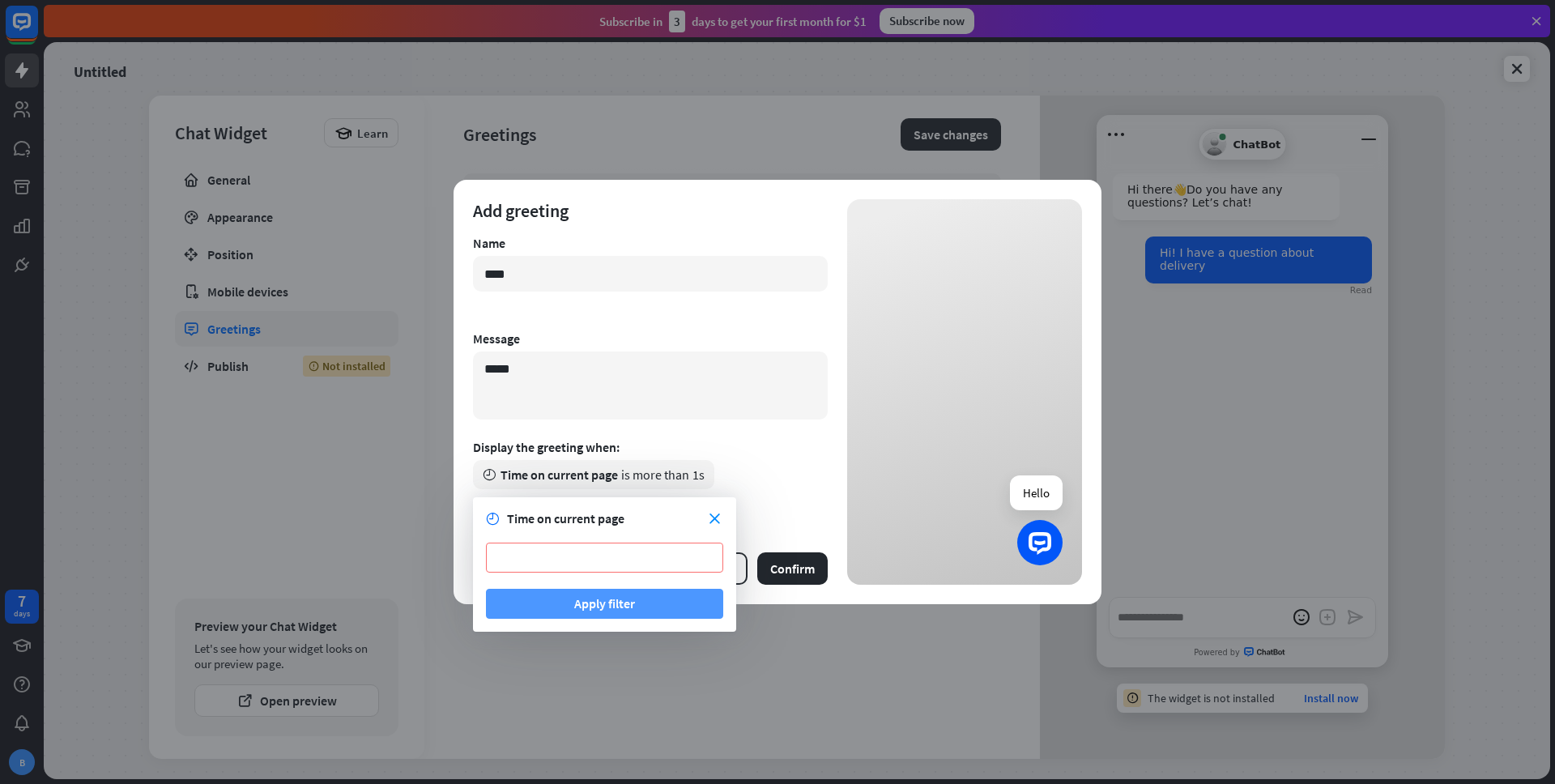
click at [610, 603] on button "Apply filter" at bounding box center [604, 603] width 237 height 30
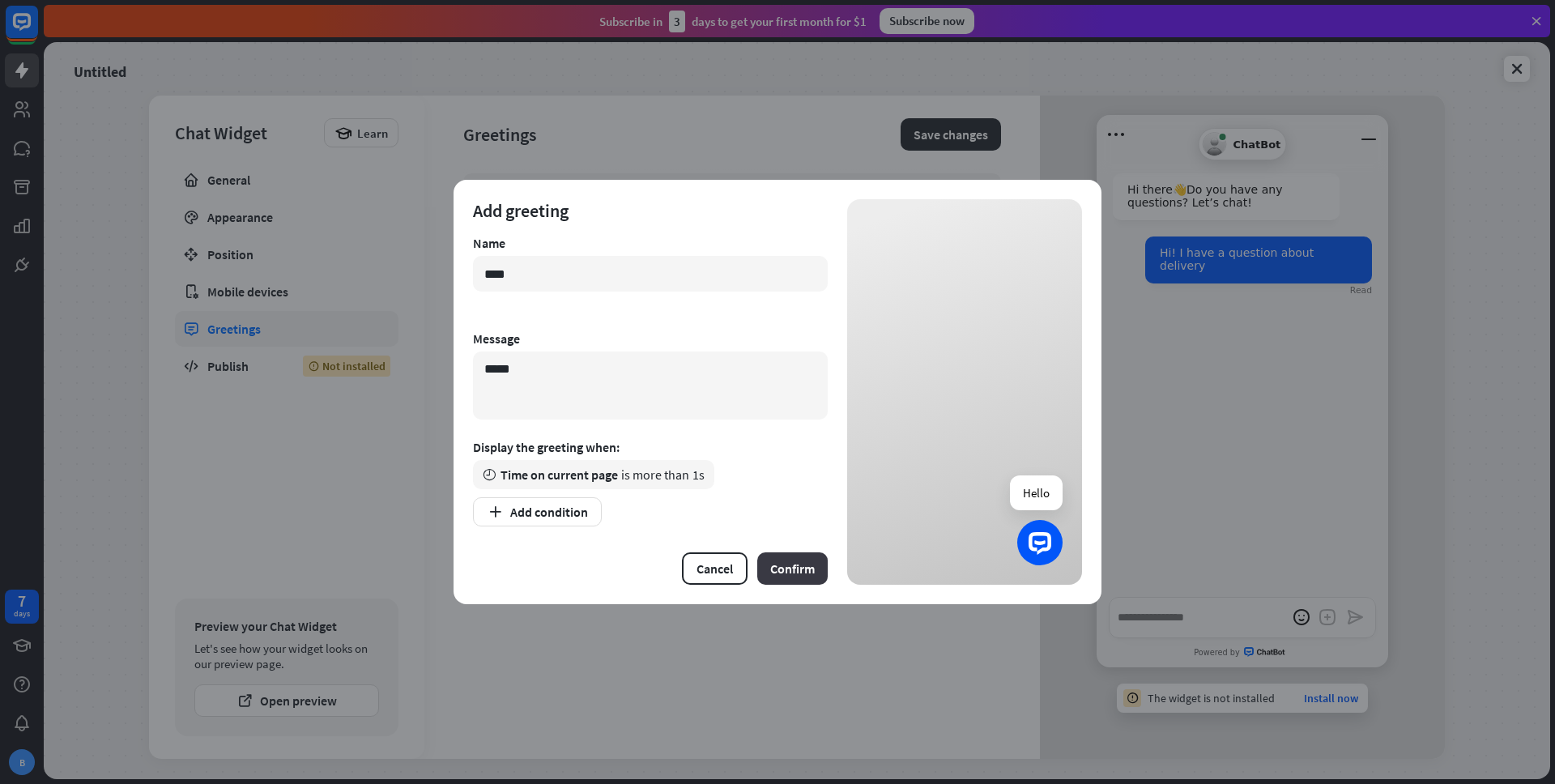
click at [789, 578] on button "Confirm" at bounding box center [793, 568] width 70 height 33
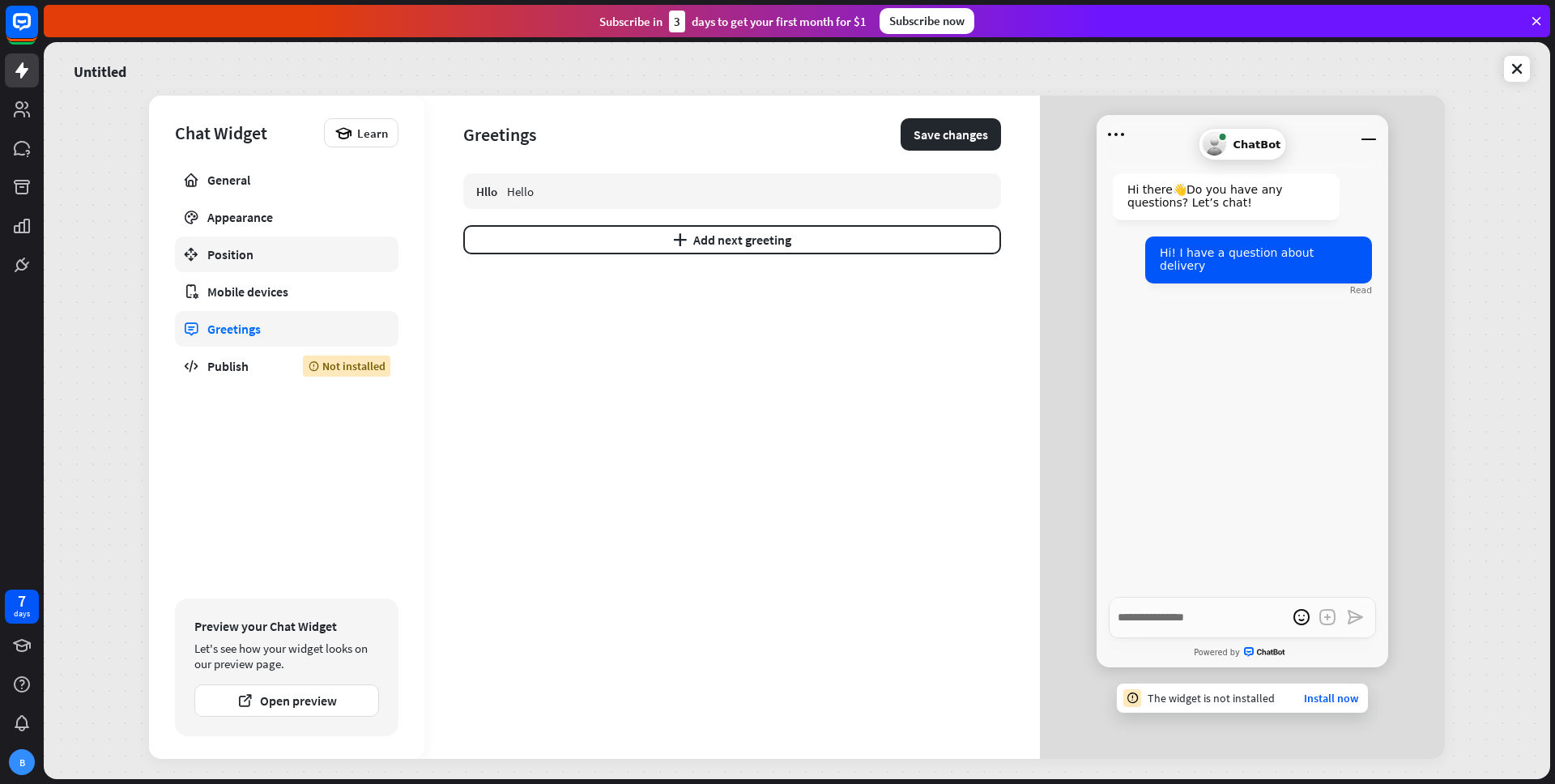
click at [296, 266] on link "Position" at bounding box center [286, 254] width 223 height 36
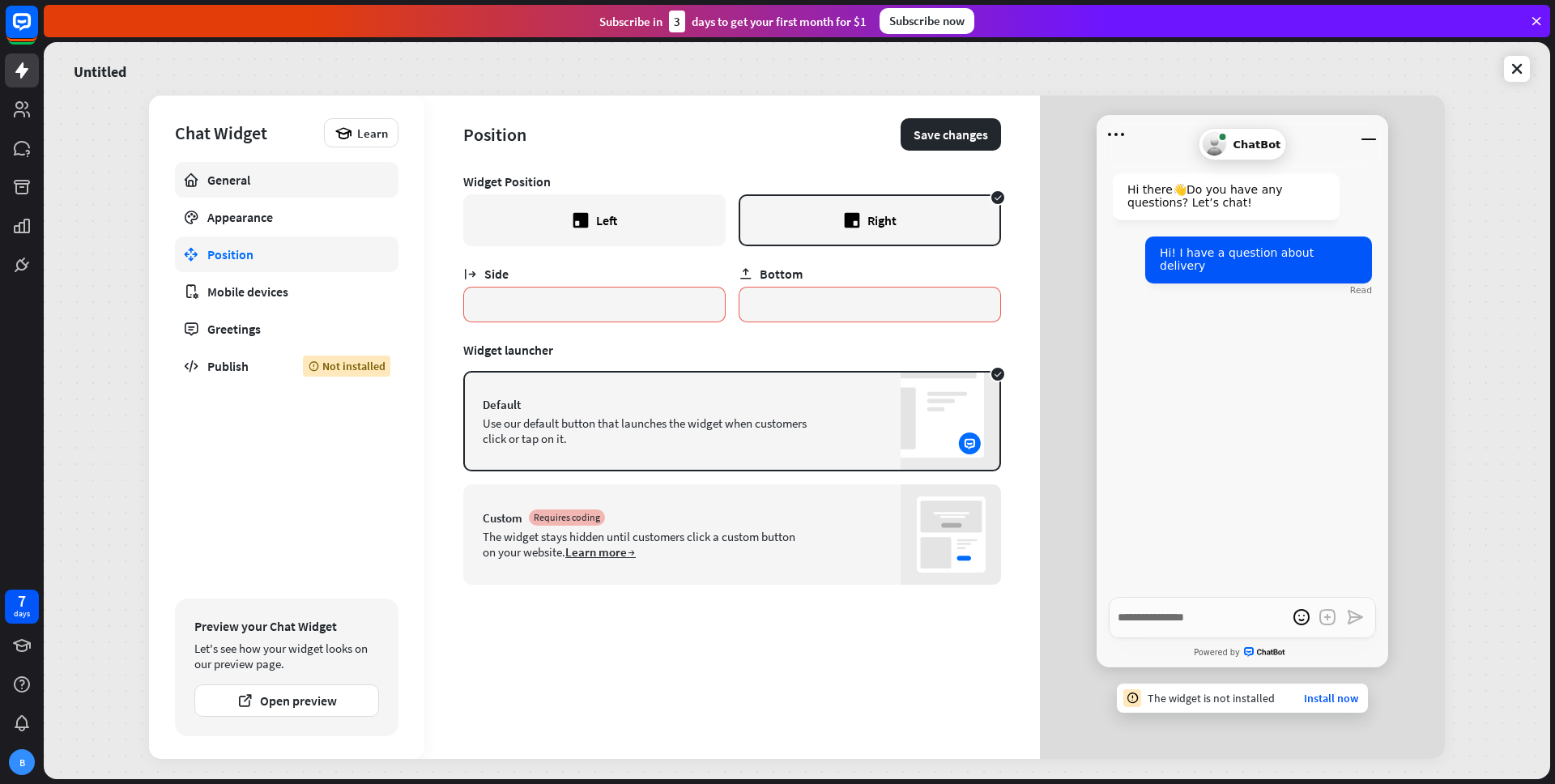
click at [262, 175] on div "General" at bounding box center [287, 179] width 159 height 16
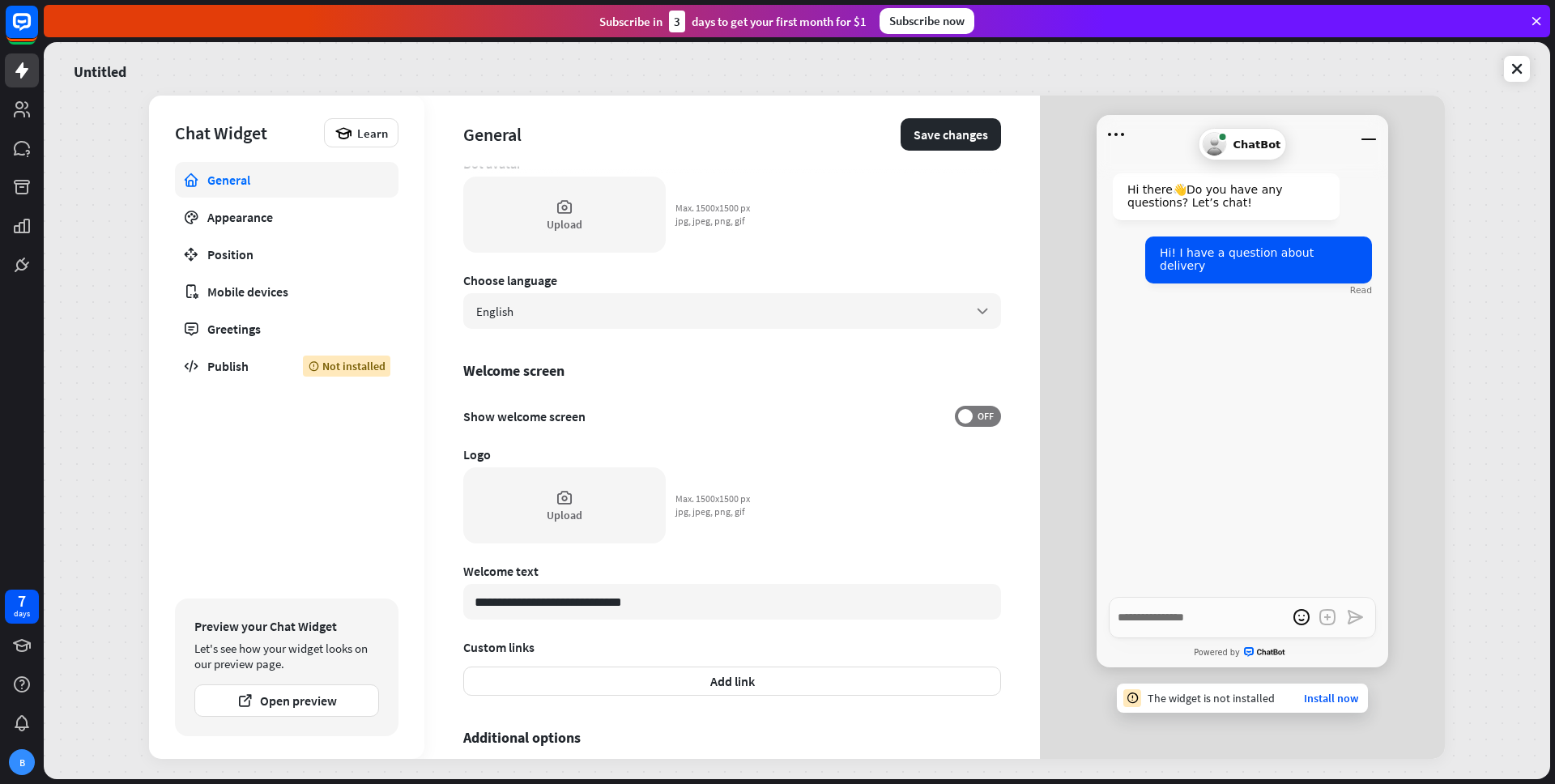
scroll to position [283, 0]
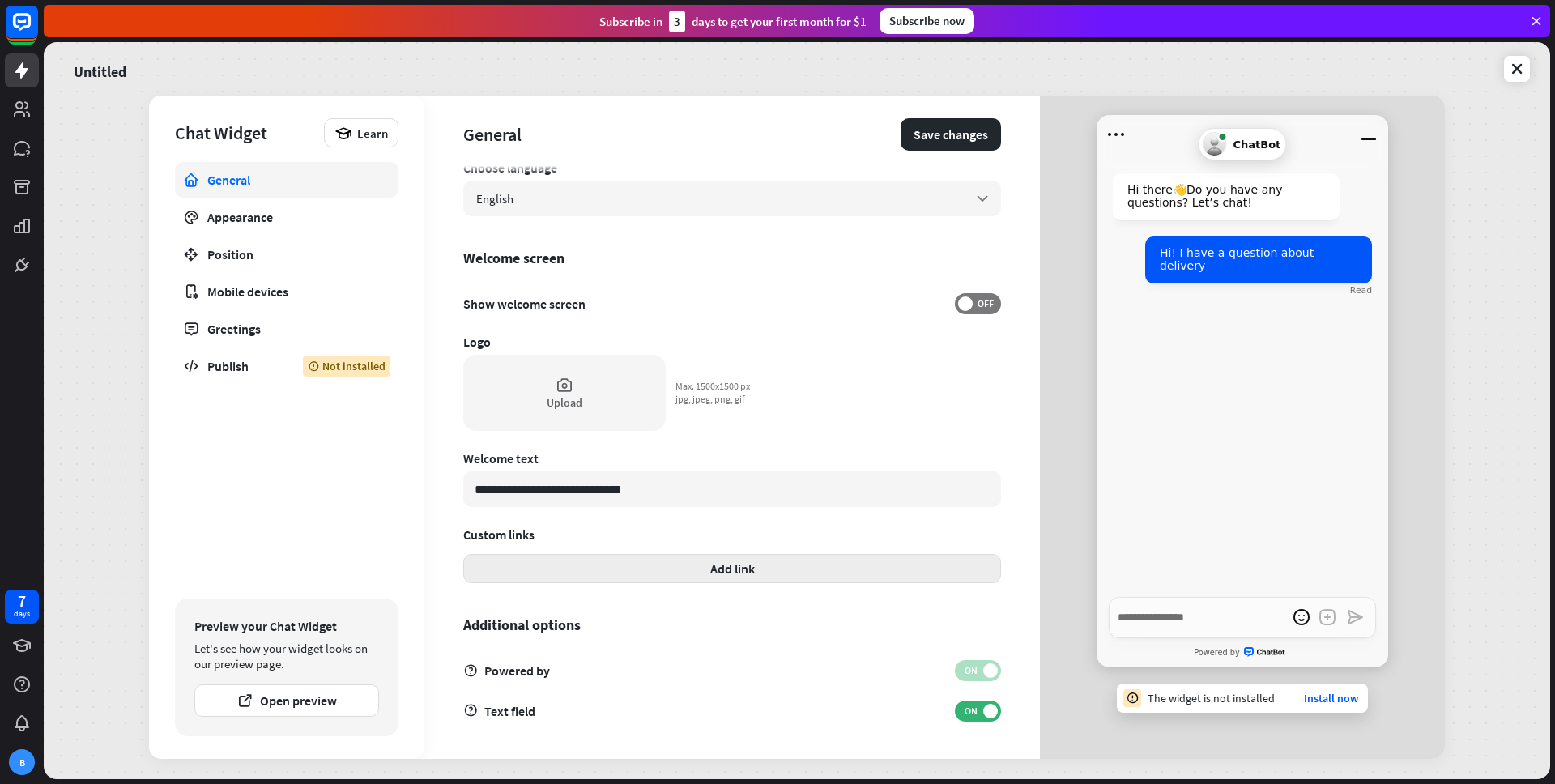
click at [620, 564] on button "Add link" at bounding box center [732, 568] width 538 height 29
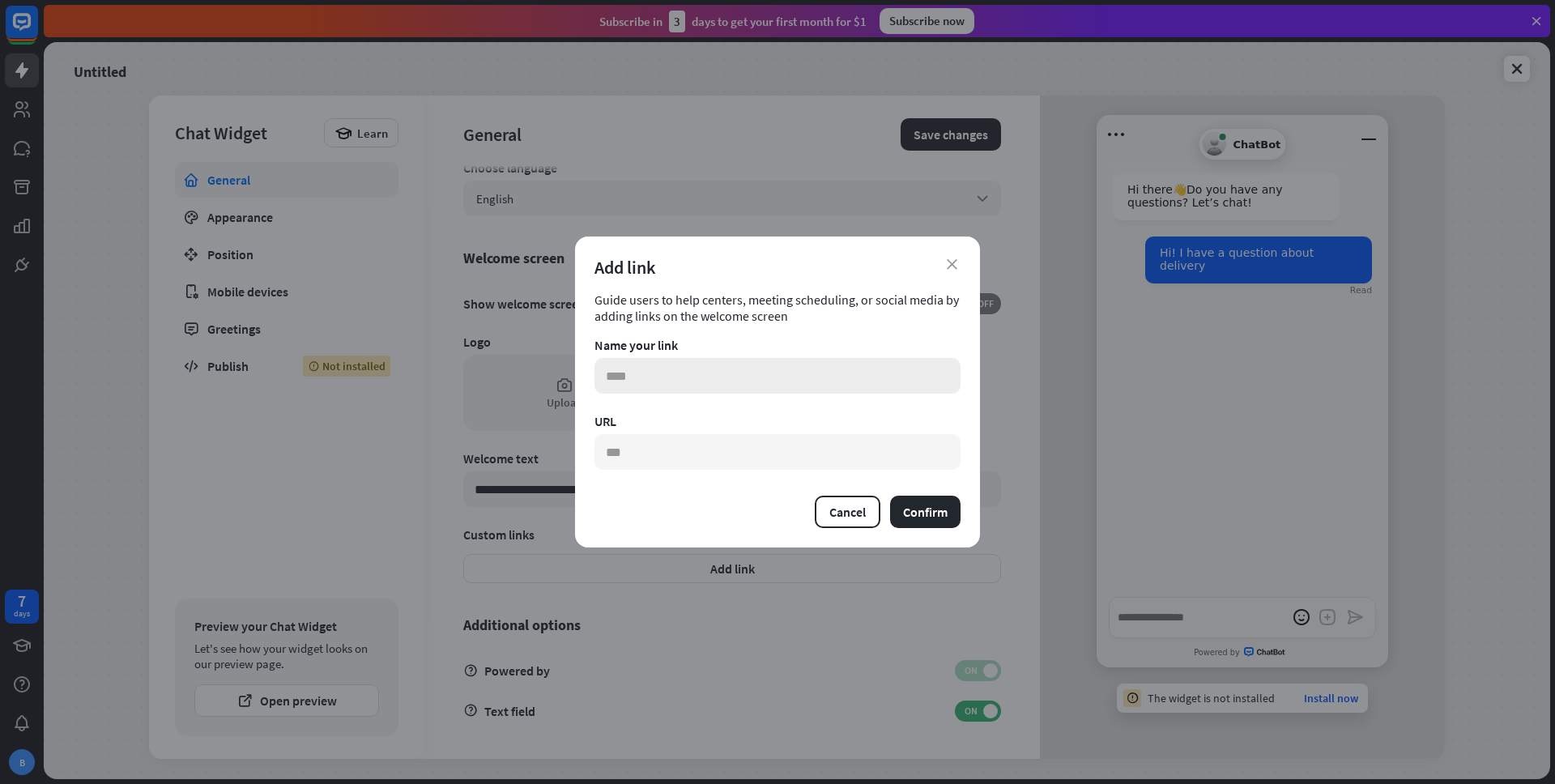
click at [696, 387] on input "text" at bounding box center [778, 375] width 366 height 36
type textarea "*"
type input "******"
click at [902, 496] on button "Confirm" at bounding box center [925, 512] width 70 height 33
click at [902, 507] on button "Confirm" at bounding box center [925, 512] width 70 height 33
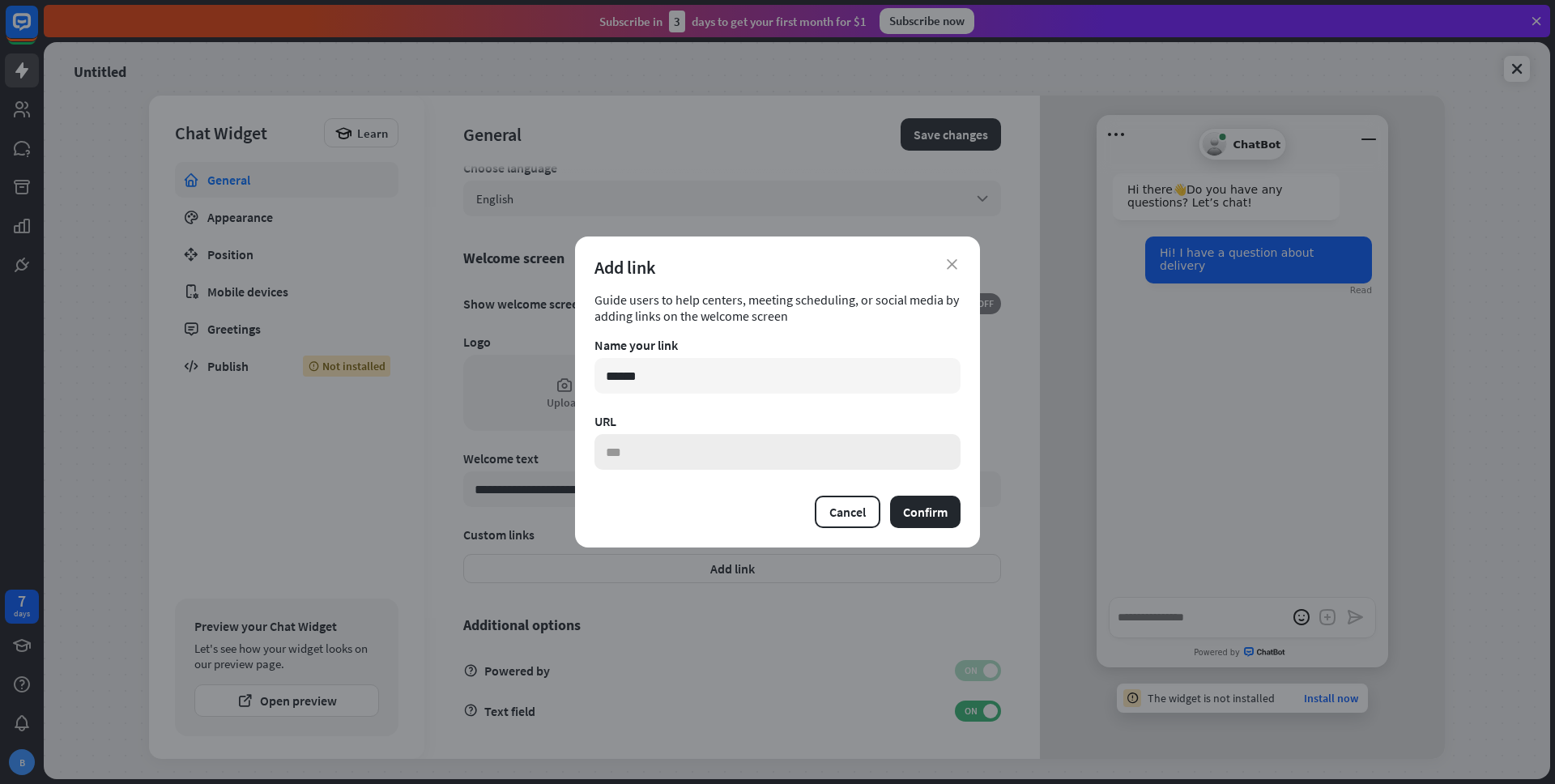
click at [854, 461] on input "text" at bounding box center [778, 451] width 366 height 36
type textarea "*"
type input "**********"
click at [890, 496] on button "Confirm" at bounding box center [925, 512] width 70 height 33
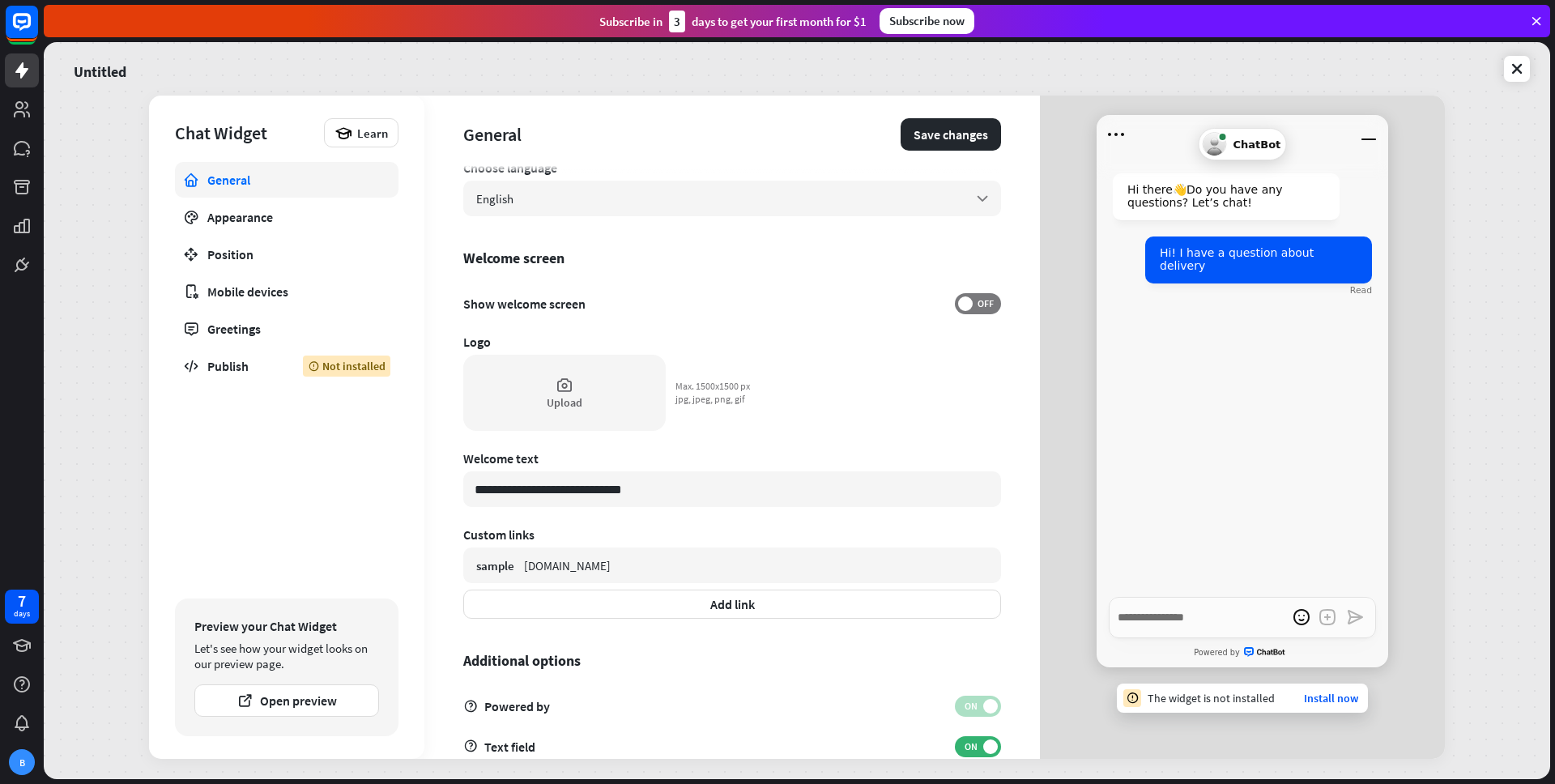
click at [1165, 405] on div "Hi there 👋 Do you have any questions? Let’s chat! Hi! I have a question about d…" at bounding box center [1241, 375] width 292 height 443
click at [1373, 139] on icon "Minimize window" at bounding box center [1368, 140] width 14 height 2
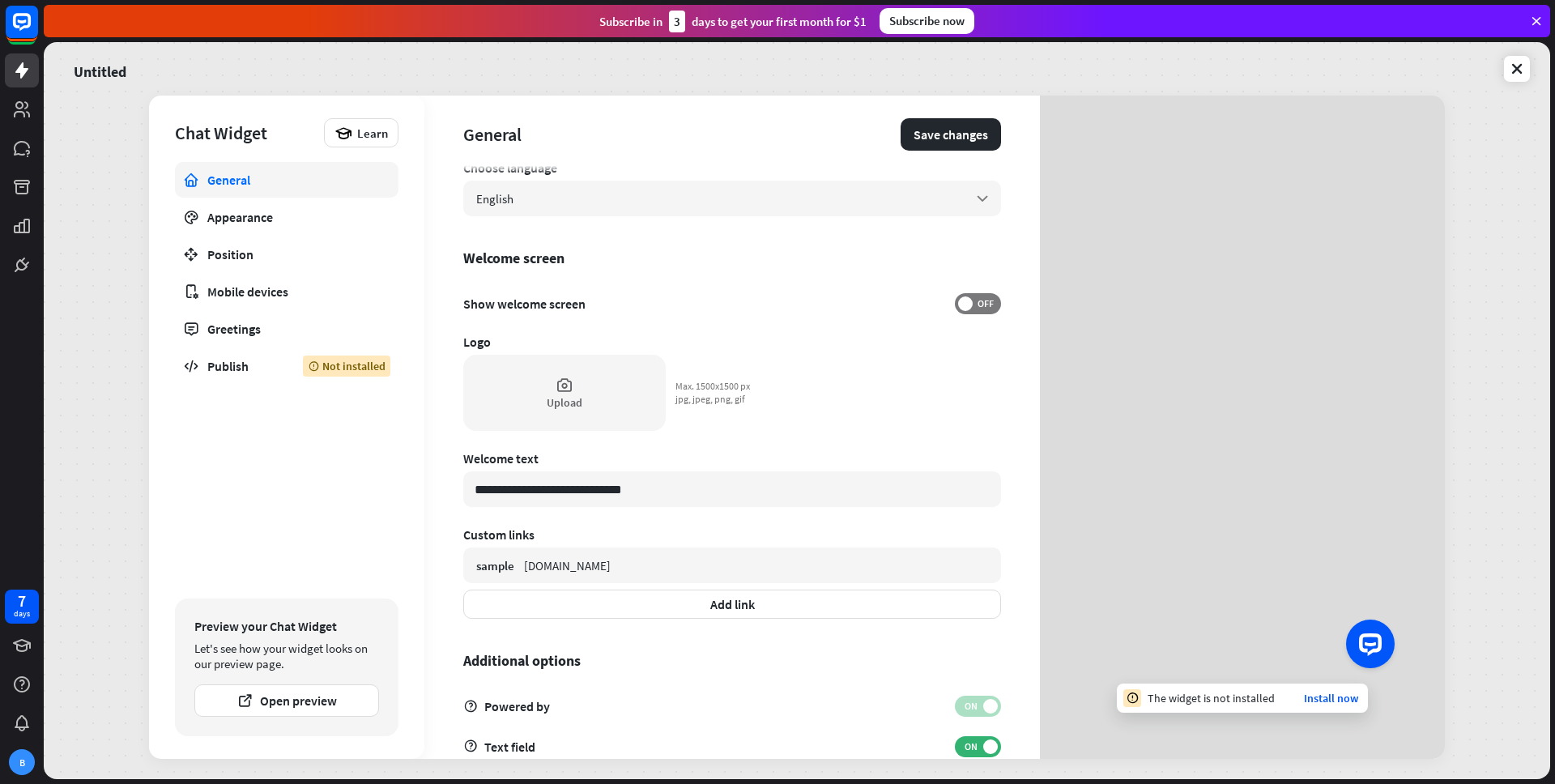
click at [1381, 655] on button "Launch OpenWidget widget" at bounding box center [1370, 643] width 48 height 48
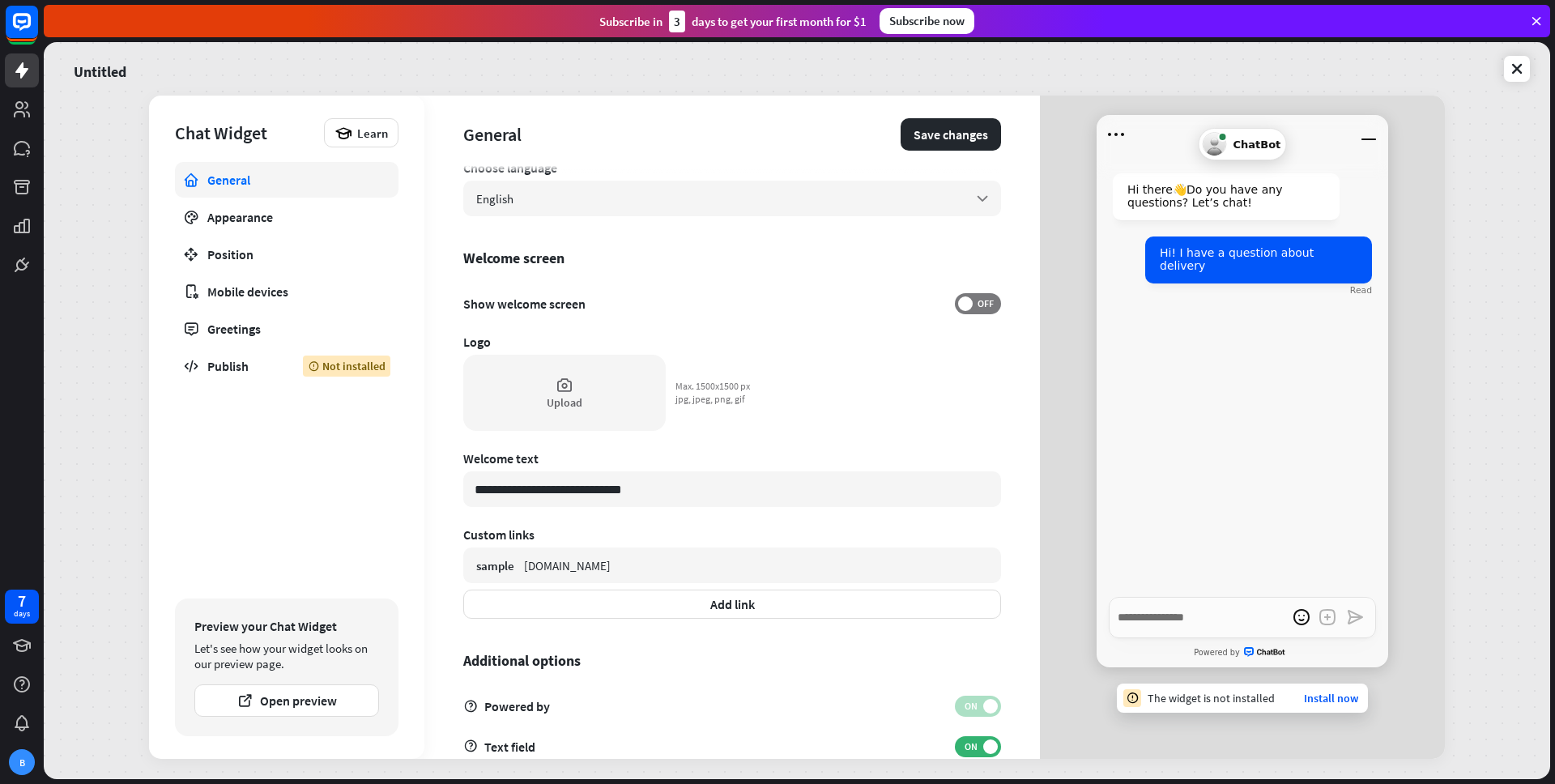
click at [1241, 664] on div "Powered by" at bounding box center [1241, 652] width 292 height 29
click at [1236, 659] on link "Powered by" at bounding box center [1241, 652] width 292 height 23
click at [1214, 146] on circle at bounding box center [1214, 144] width 23 height 23
click at [1007, 293] on div "**********" at bounding box center [732, 426] width 615 height 663
click at [987, 303] on span "OFF" at bounding box center [985, 303] width 25 height 13
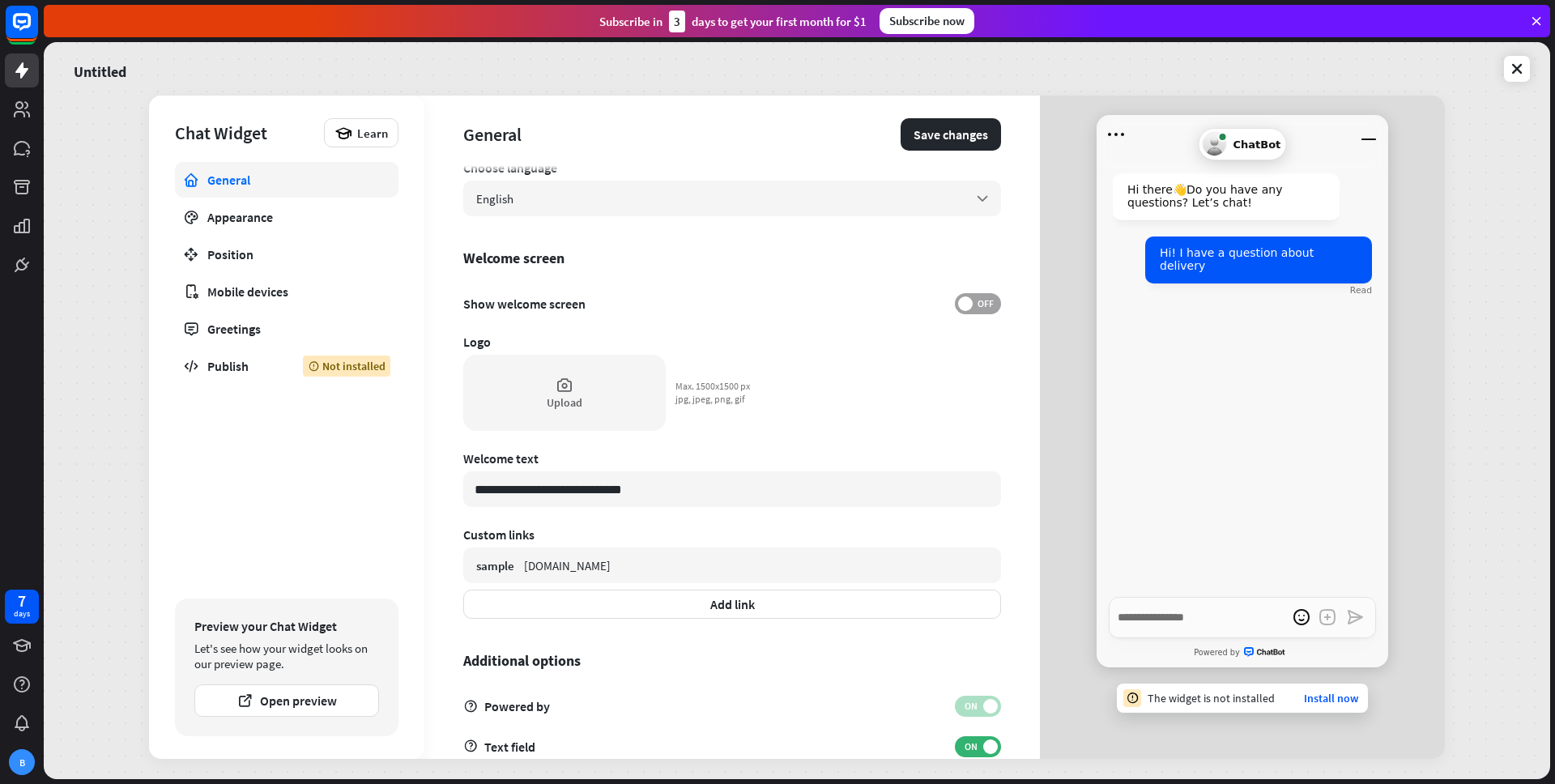
type textarea "*"
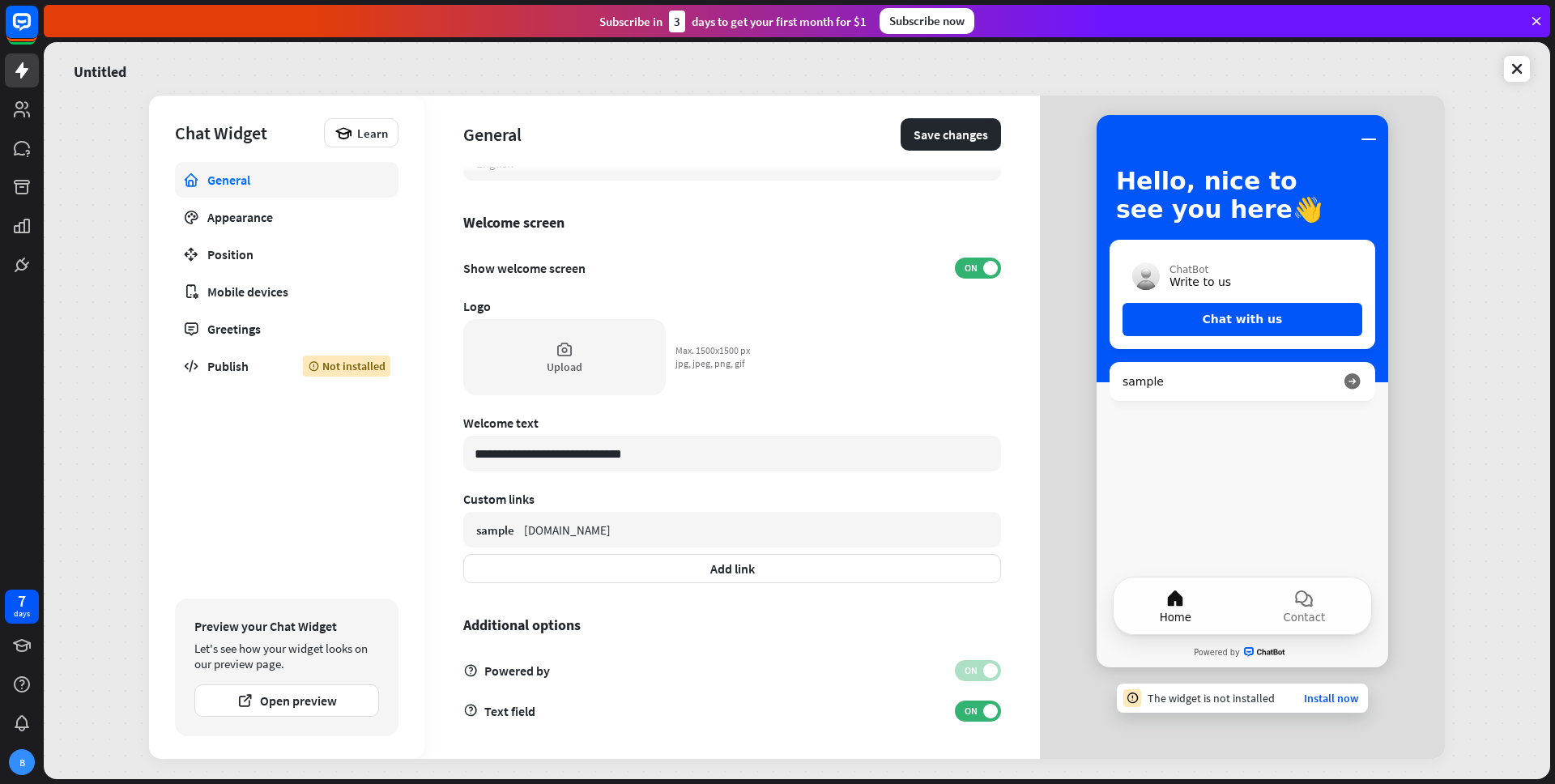
scroll to position [211, 0]
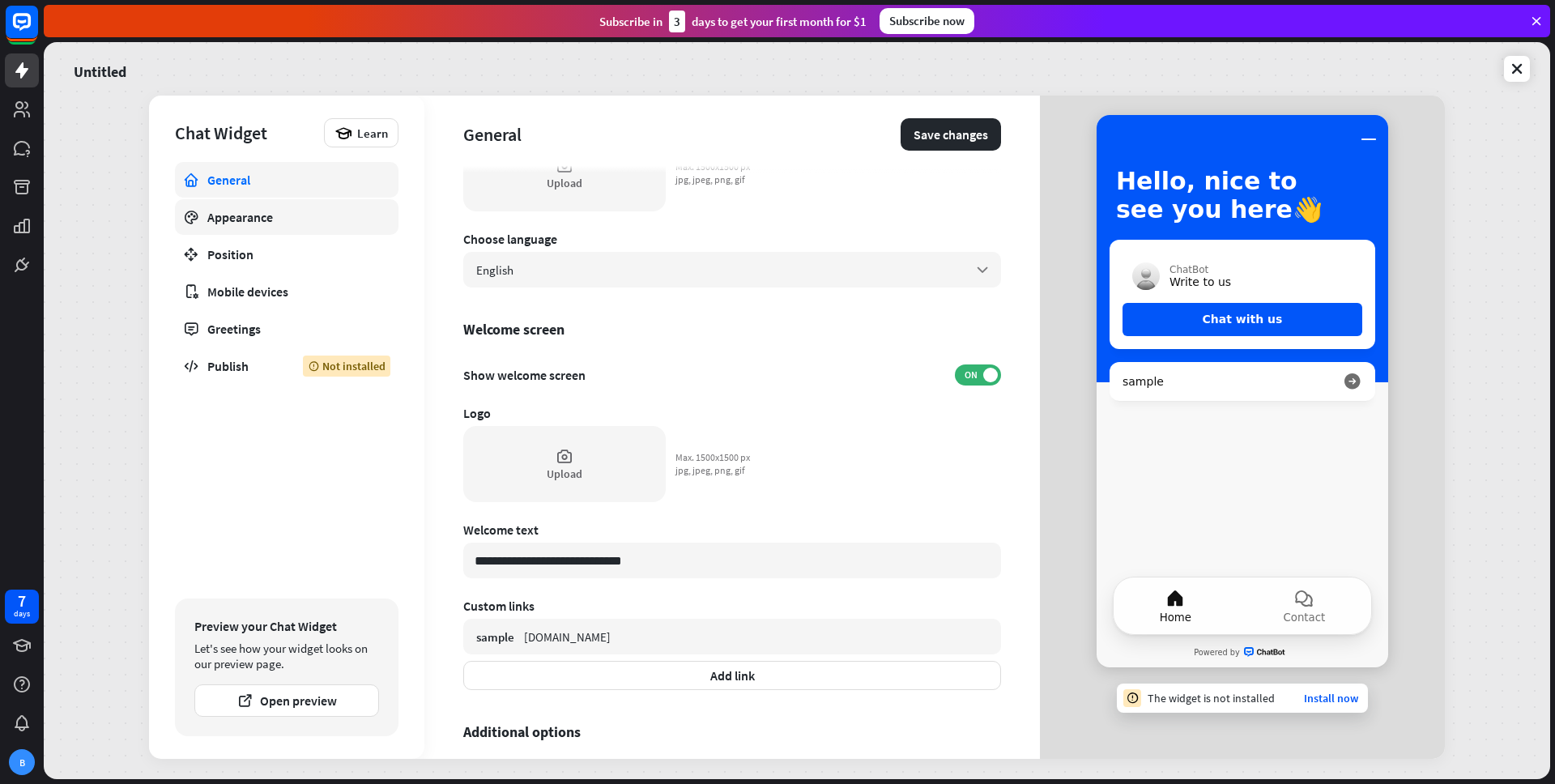
click at [327, 220] on div "Appearance" at bounding box center [287, 216] width 159 height 16
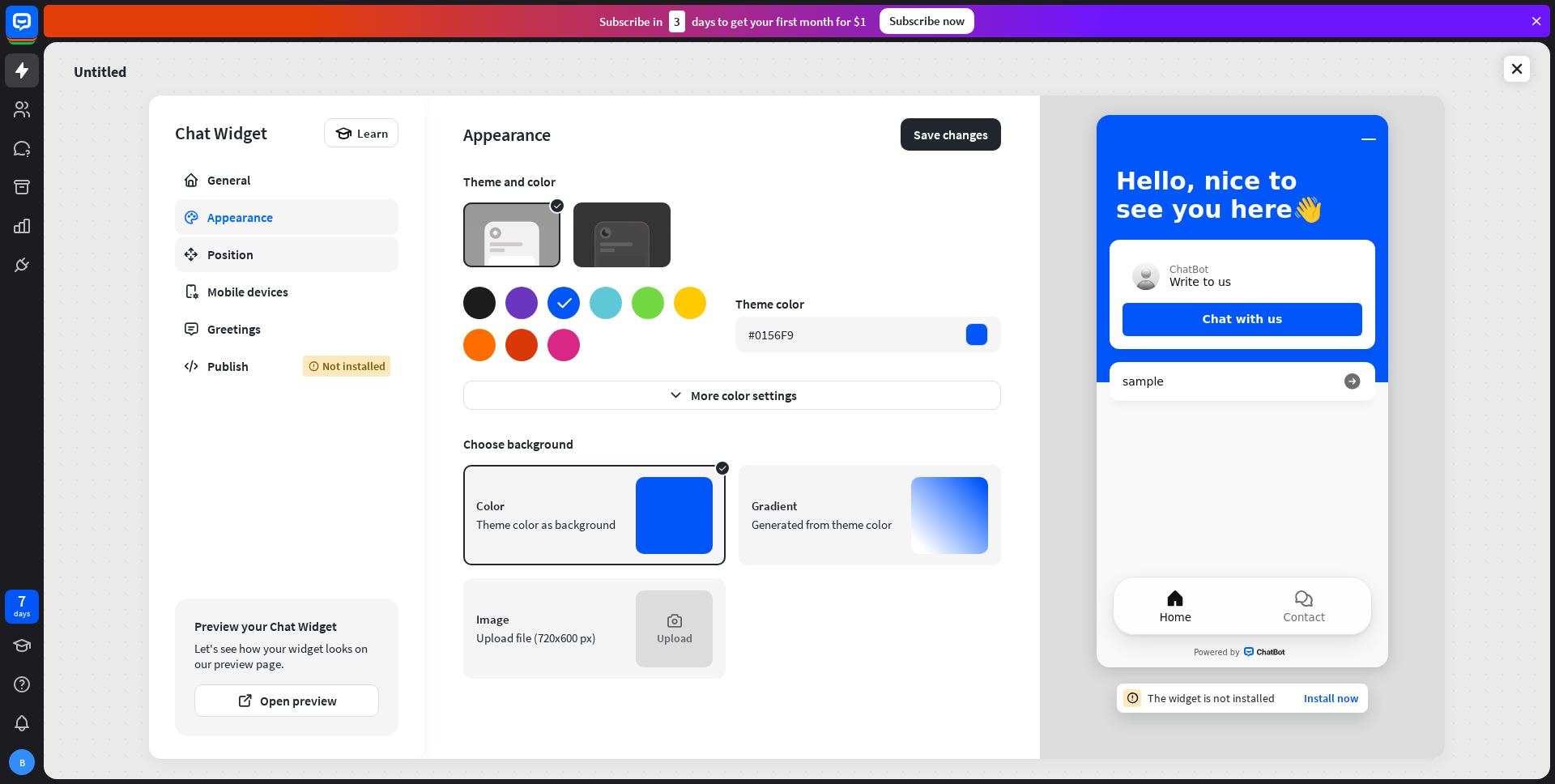
click at [315, 246] on div "Position" at bounding box center [287, 253] width 159 height 16
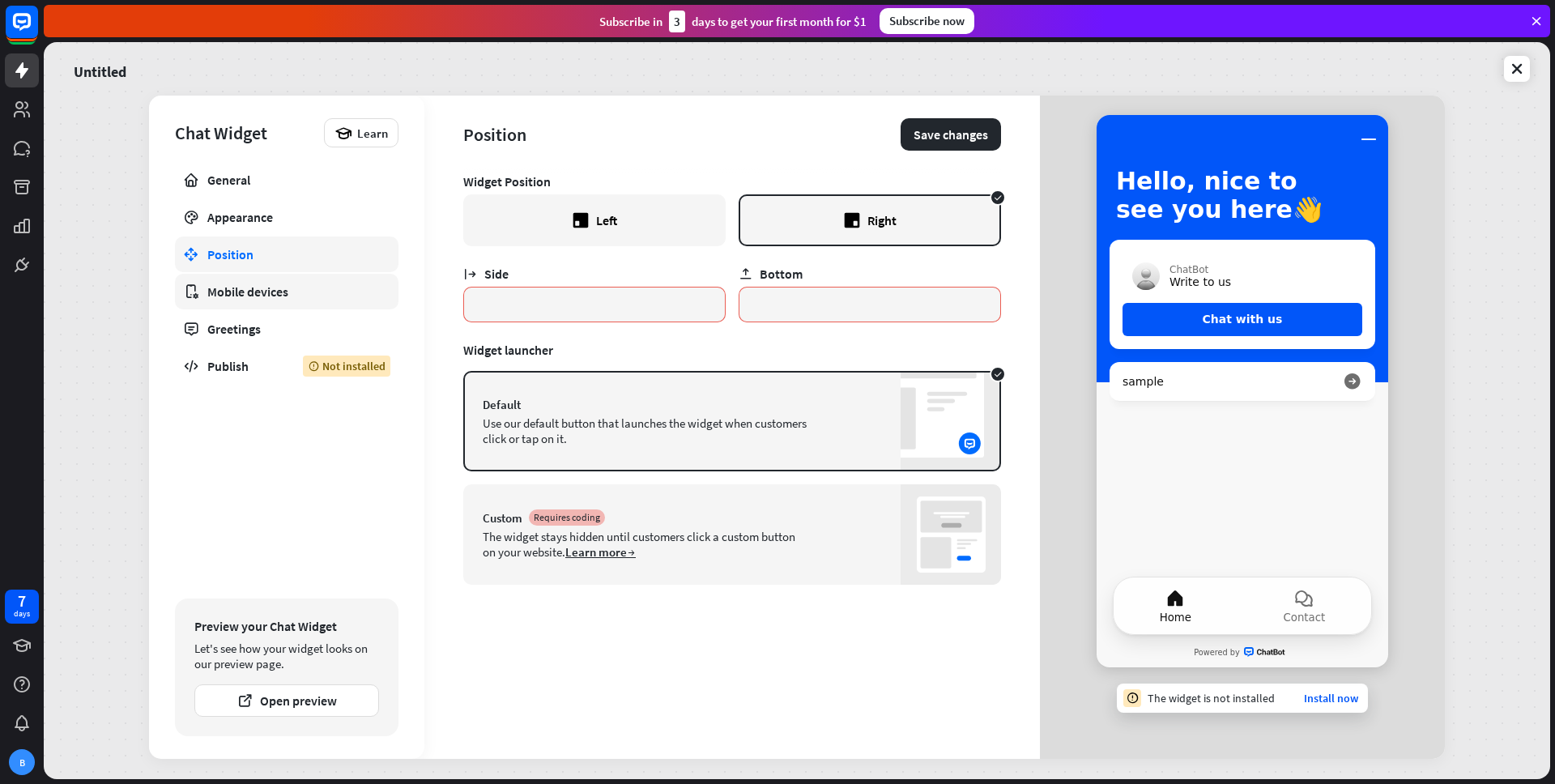
click at [313, 288] on div "Mobile devices" at bounding box center [287, 291] width 159 height 16
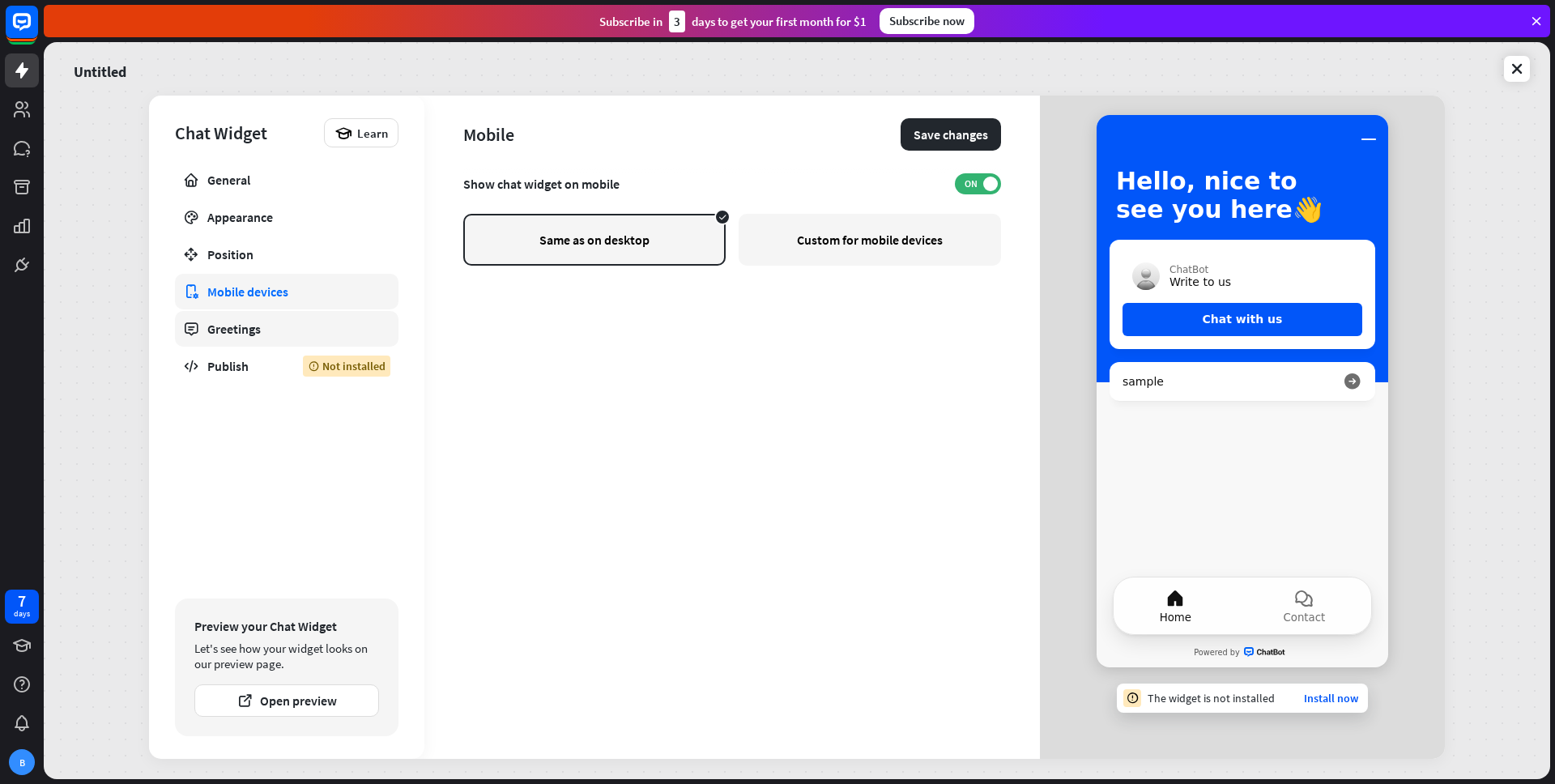
click at [291, 340] on link "Greetings" at bounding box center [286, 328] width 223 height 36
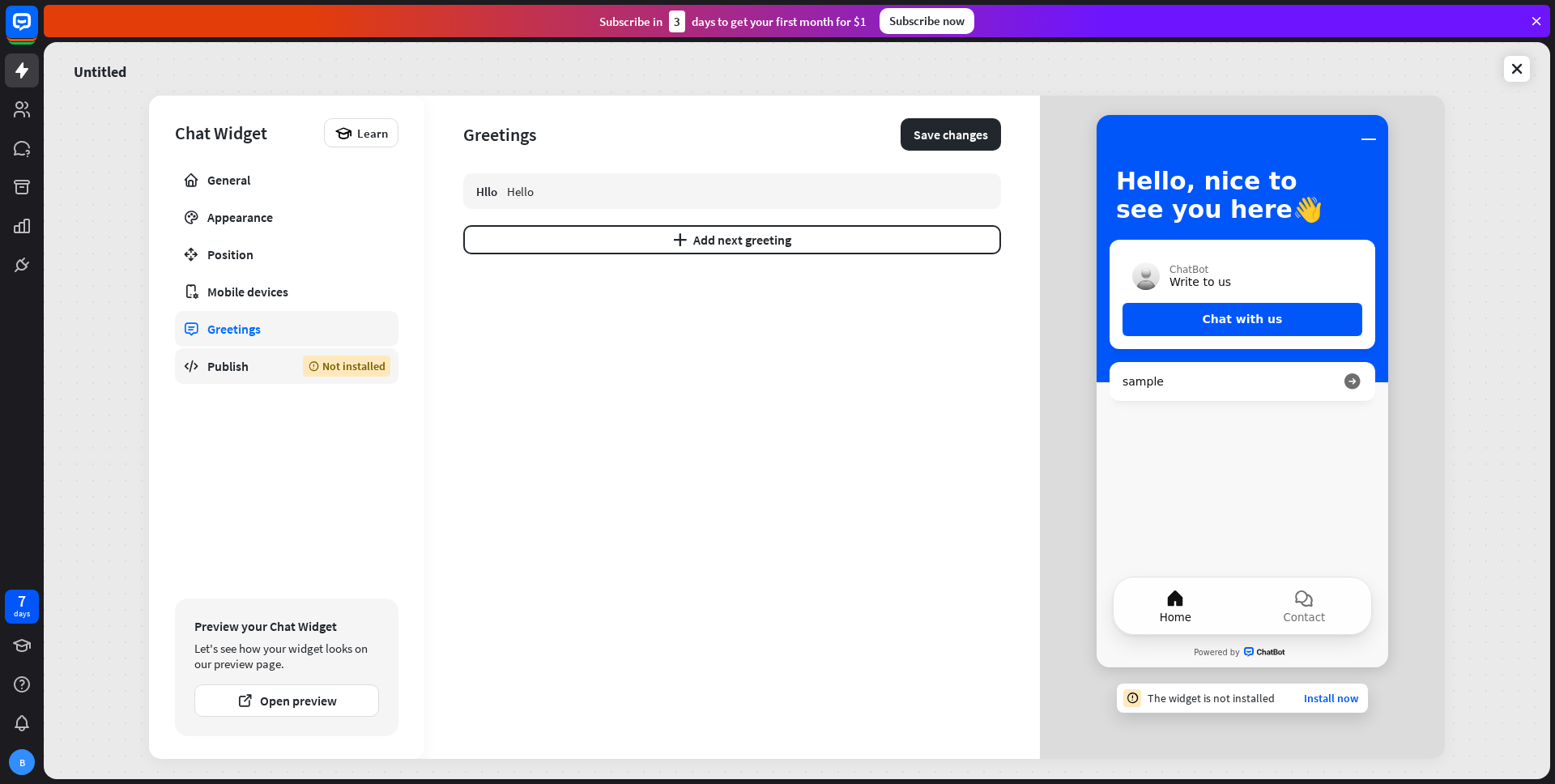
click at [283, 364] on link "Publish Not installed" at bounding box center [286, 365] width 223 height 36
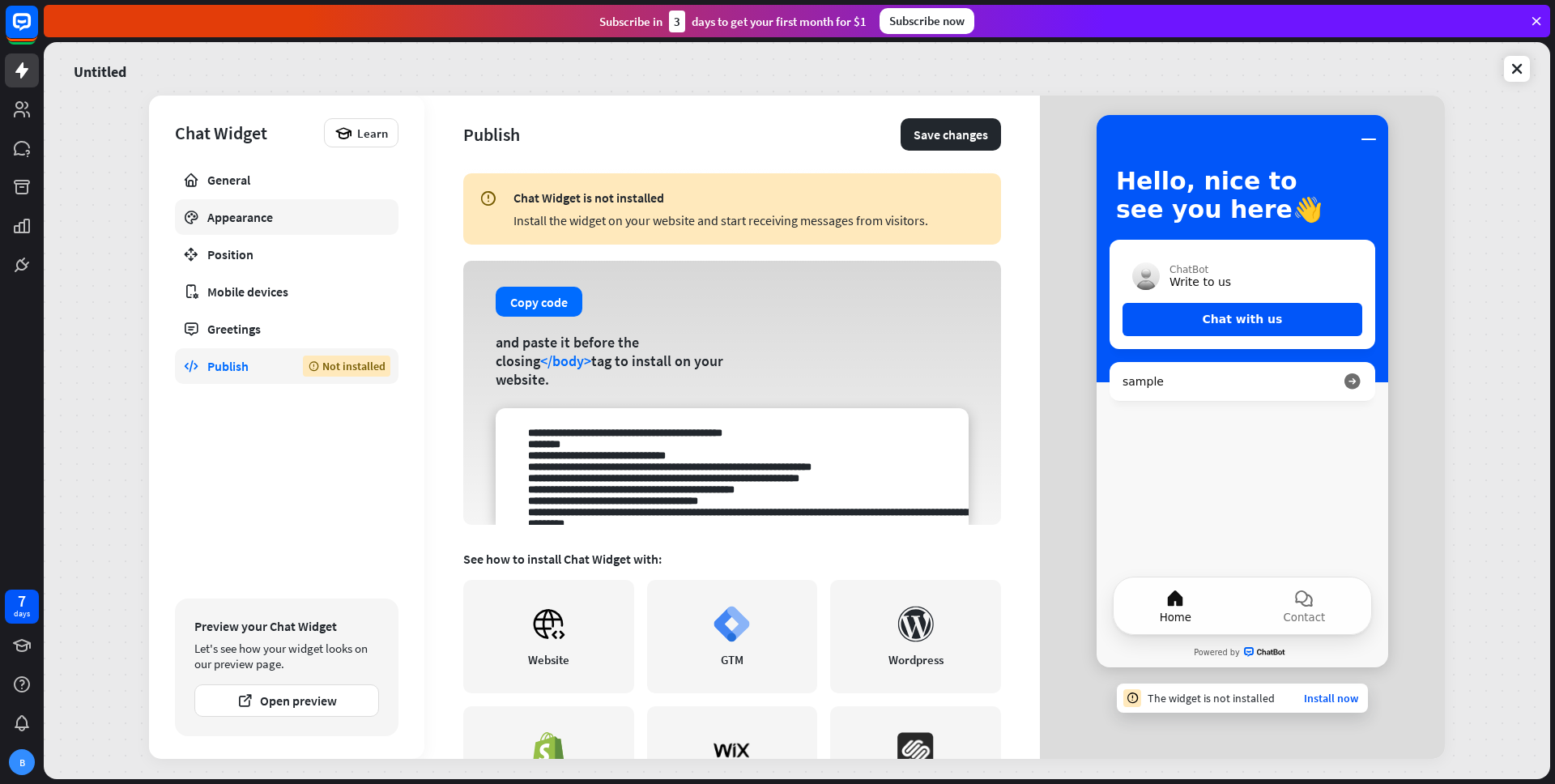
click at [303, 216] on div "Appearance" at bounding box center [287, 216] width 159 height 16
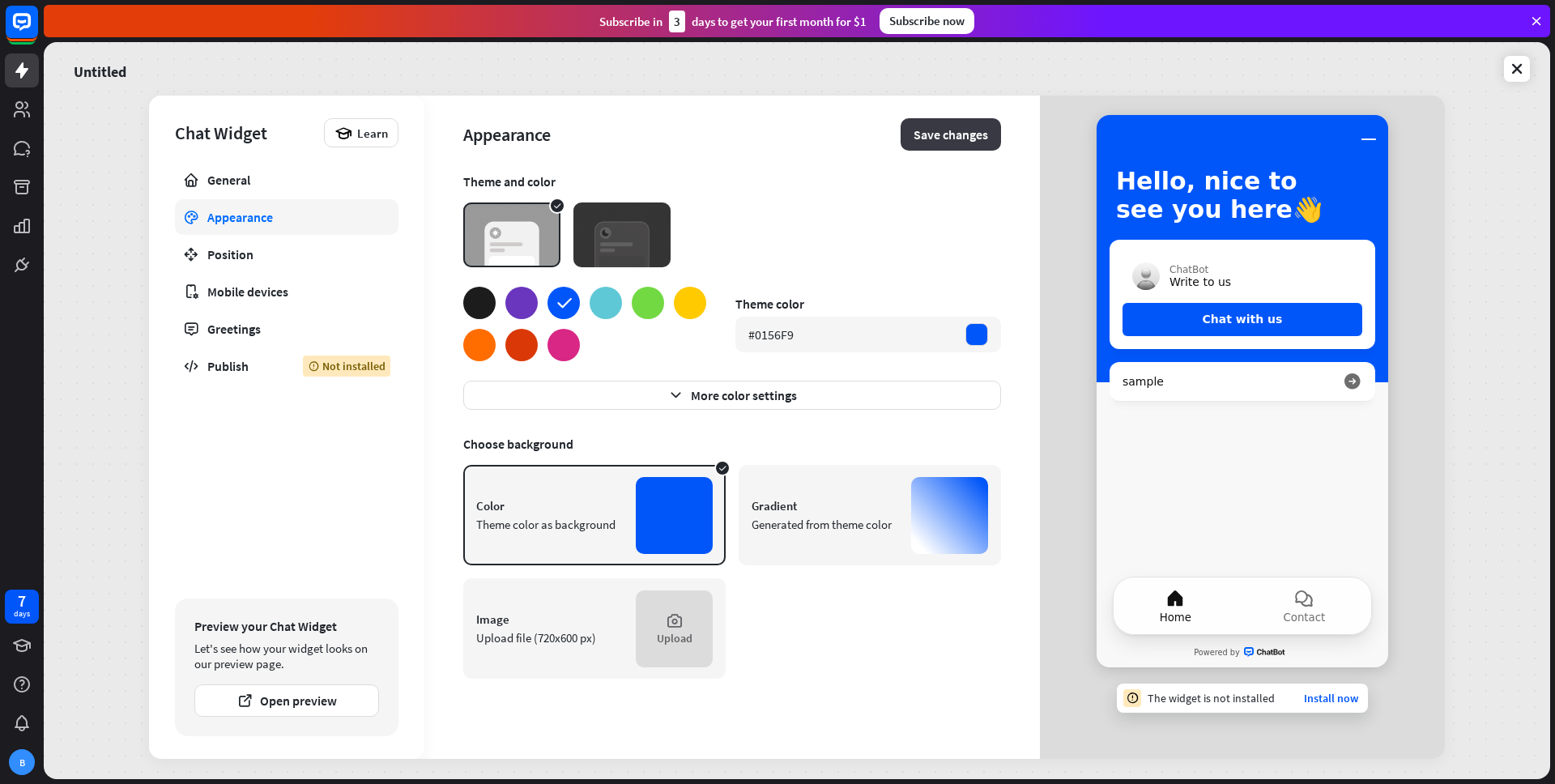
click at [974, 130] on button "Save changes" at bounding box center [951, 134] width 100 height 33
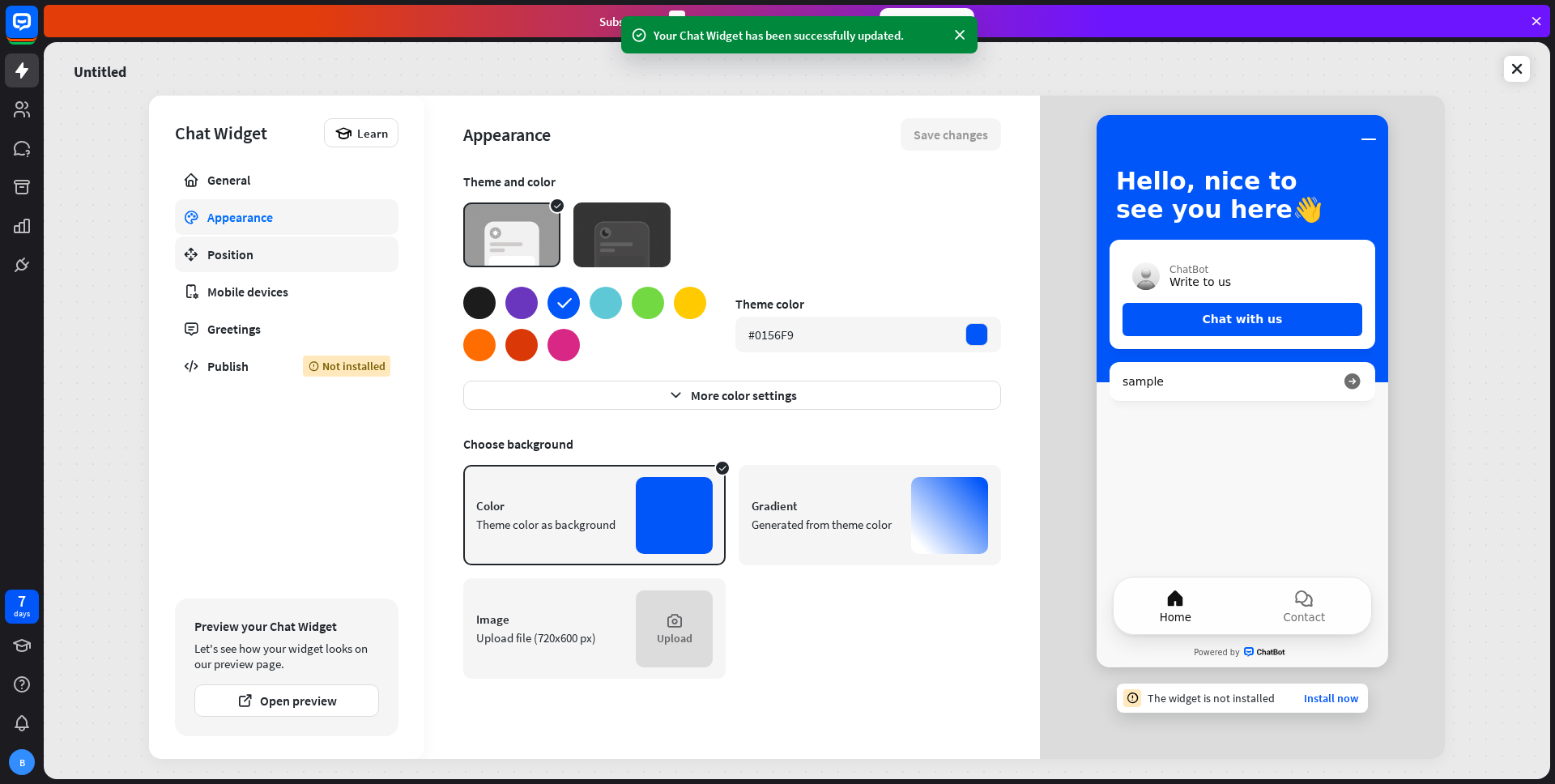
click at [257, 270] on link "Position" at bounding box center [286, 254] width 223 height 36
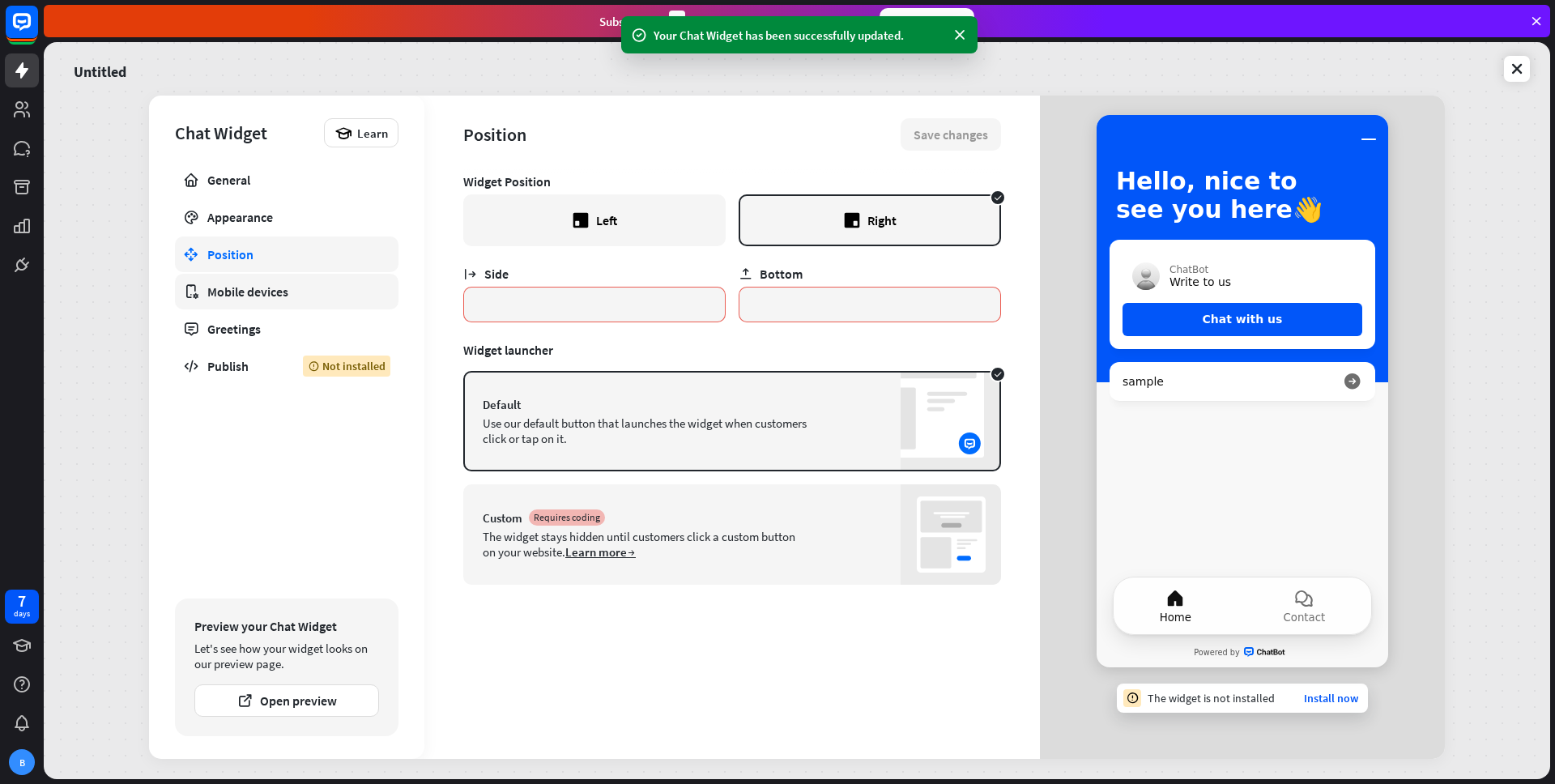
click at [256, 298] on div "Mobile devices" at bounding box center [287, 291] width 159 height 16
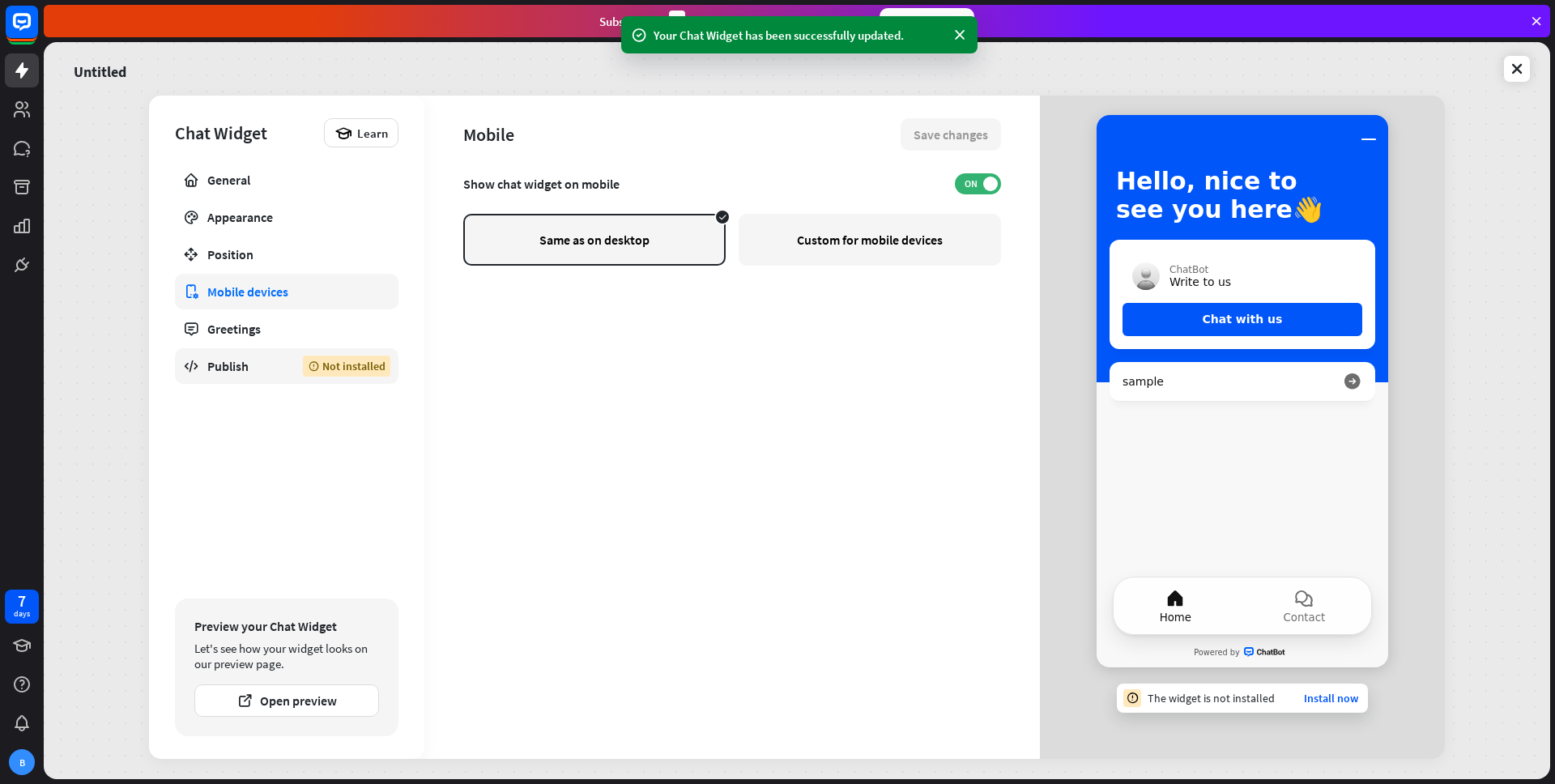
click at [252, 349] on link "Publish Not installed" at bounding box center [286, 365] width 223 height 36
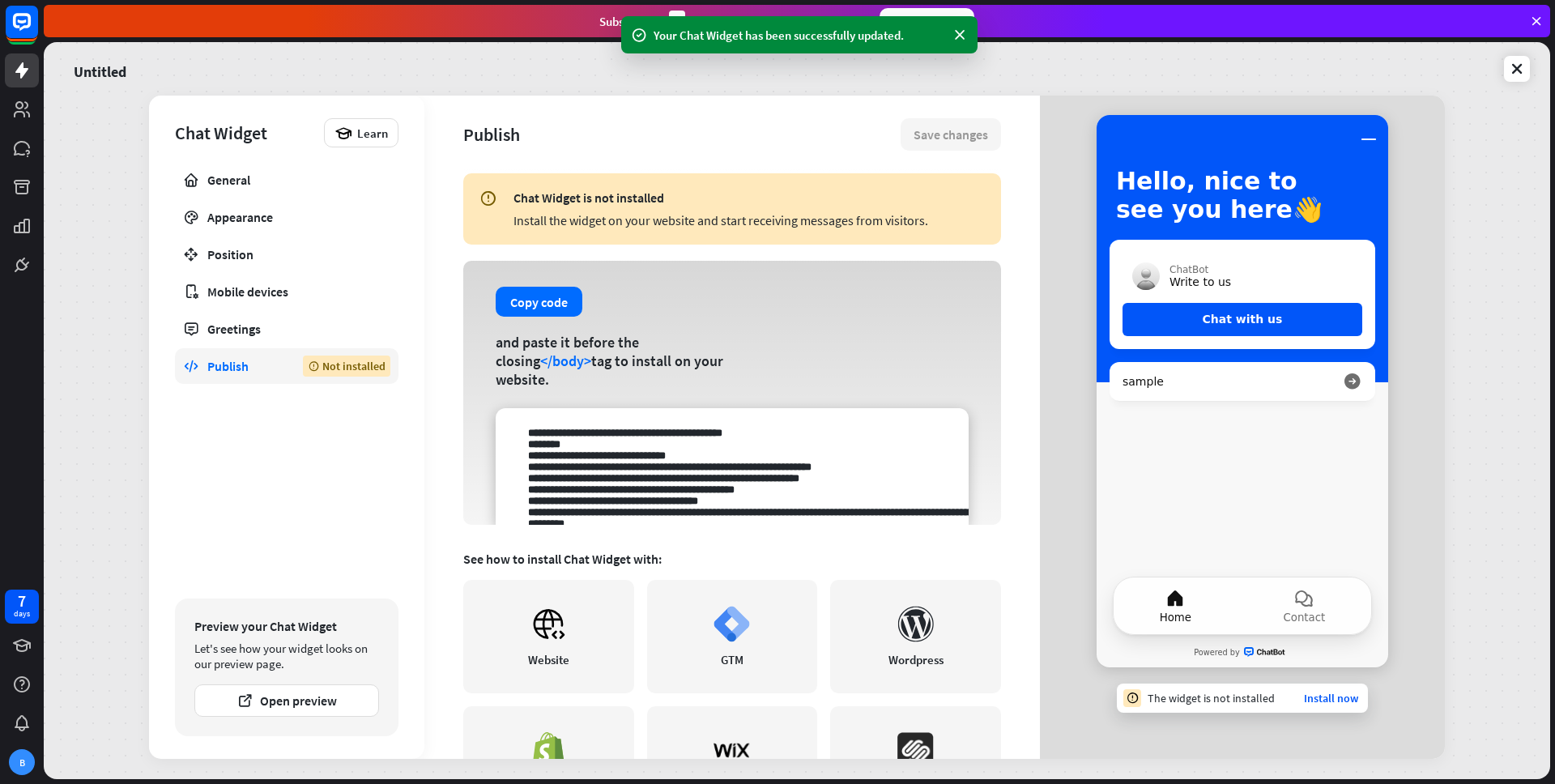
click at [251, 384] on div "General Appearance Position Mobile devices Greetings Publish Not installed" at bounding box center [286, 376] width 223 height 428
click at [240, 334] on div "Greetings" at bounding box center [287, 328] width 159 height 16
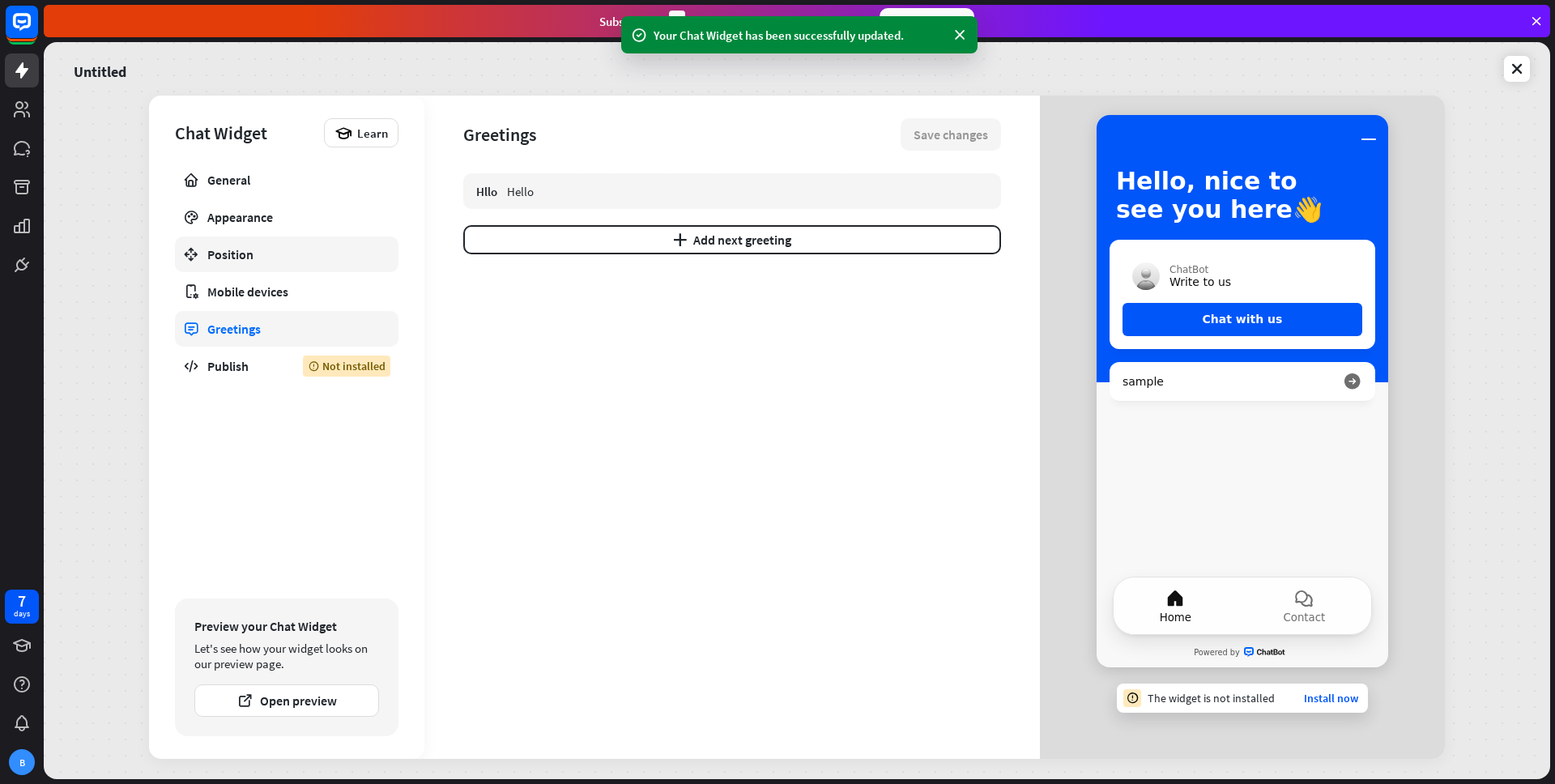
click at [242, 270] on link "Position" at bounding box center [286, 254] width 223 height 36
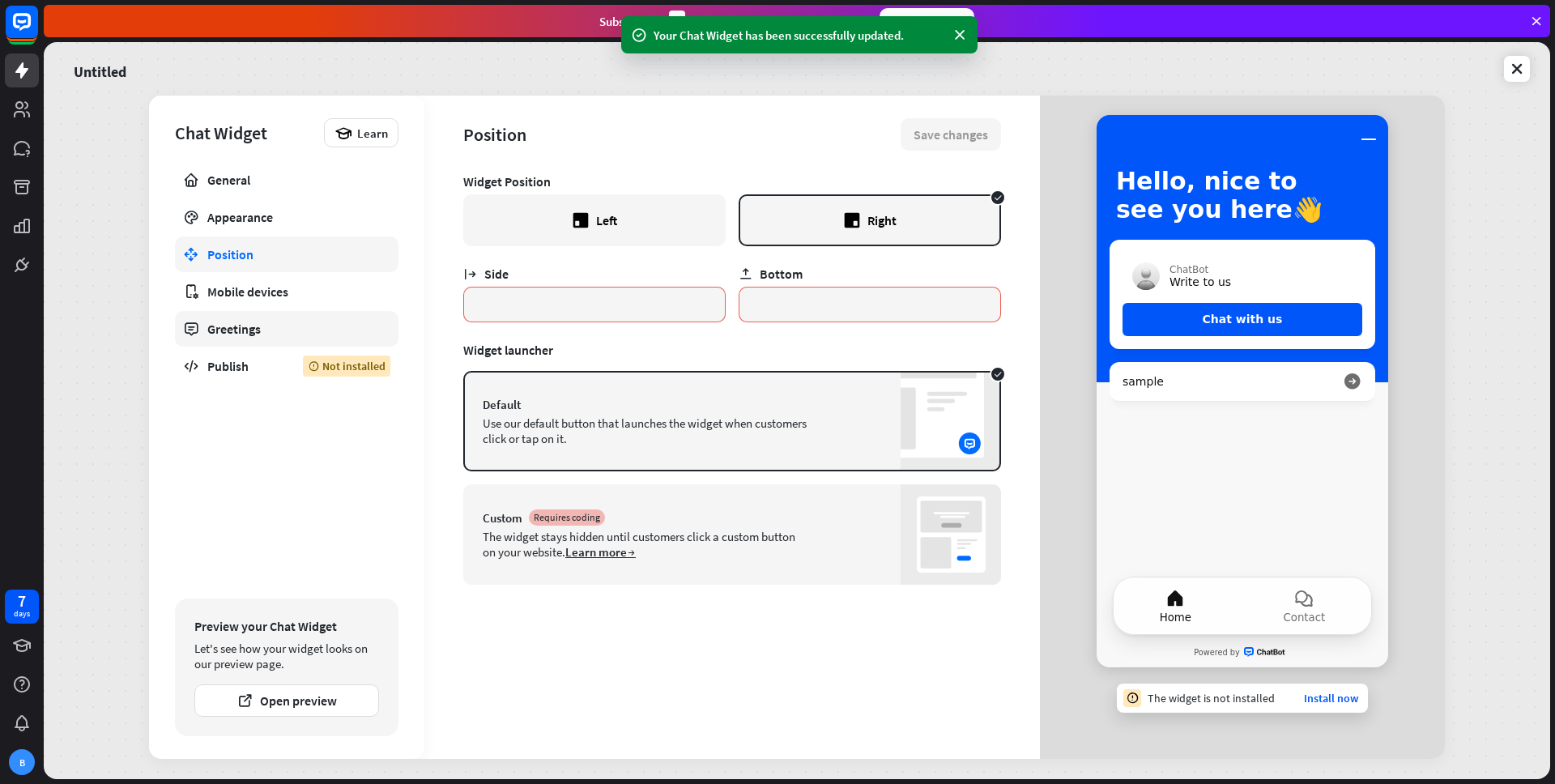
click at [230, 334] on div "Greetings" at bounding box center [287, 328] width 159 height 16
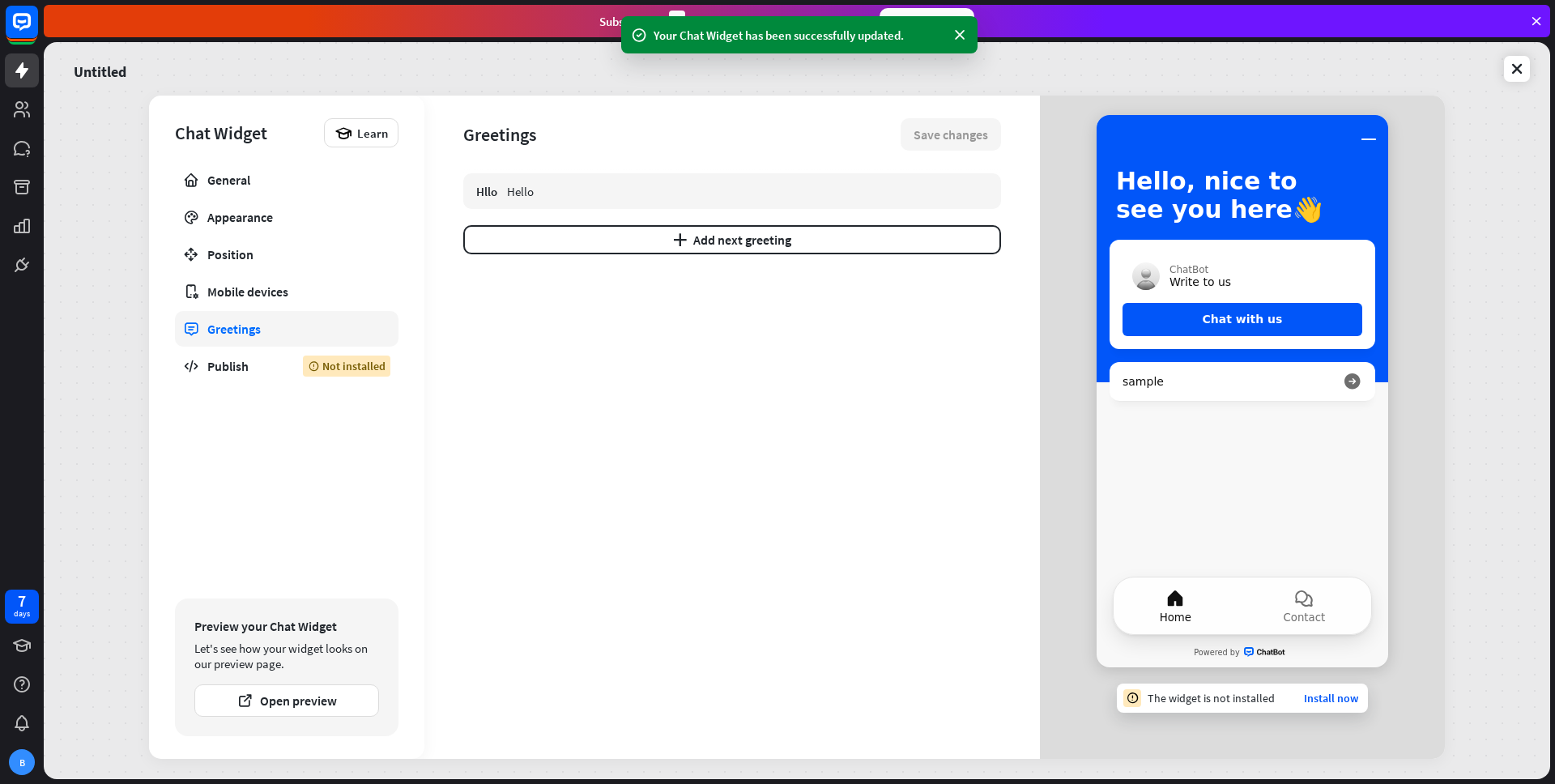
click at [244, 156] on div "Chat Widget Learn General Appearance Position Mobile devices Greetings Publish …" at bounding box center [286, 426] width 275 height 663
click at [239, 178] on div "General" at bounding box center [287, 179] width 159 height 16
